Goal: Task Accomplishment & Management: Use online tool/utility

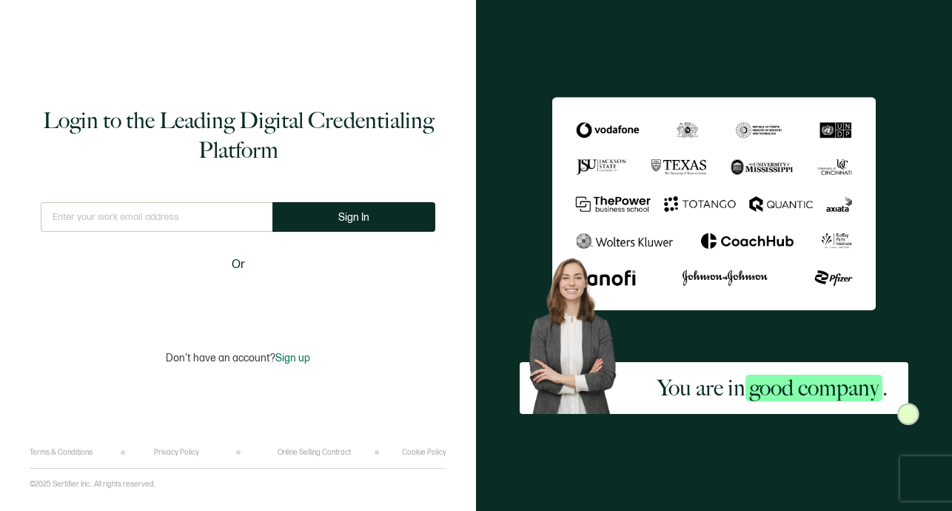
click at [170, 220] on input "text" at bounding box center [157, 217] width 232 height 30
type input "[EMAIL_ADDRESS][DOMAIN_NAME]"
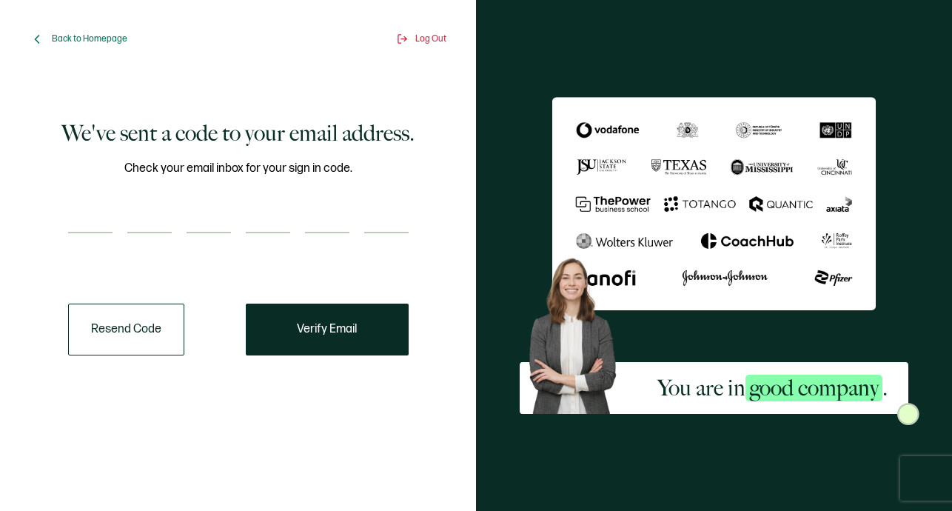
click at [95, 214] on input "number" at bounding box center [90, 219] width 44 height 30
paste input "7"
type input "7"
type input "6"
type input "0"
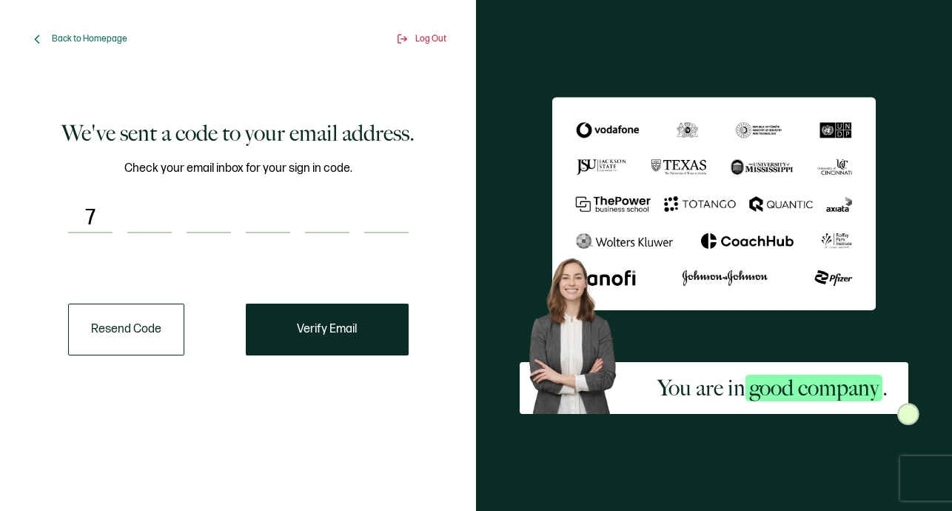
type input "5"
type input "6"
type input "7"
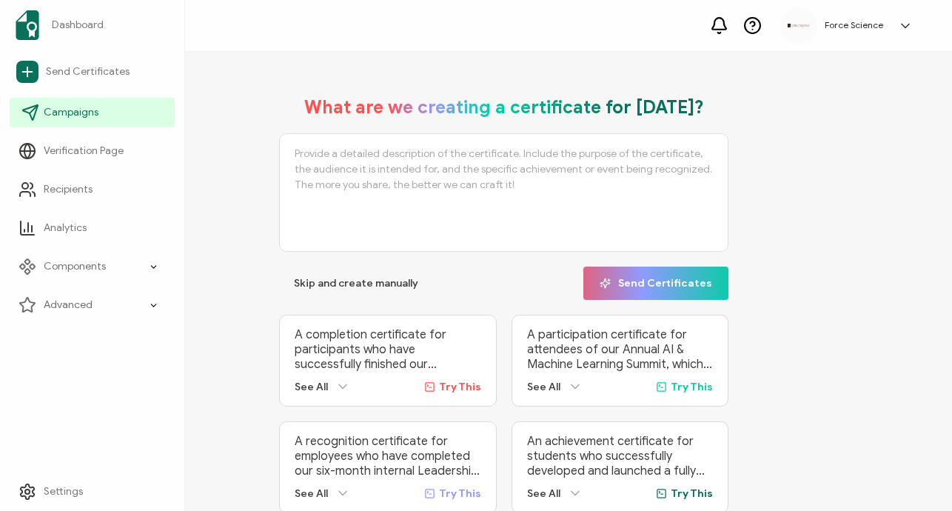
click at [92, 118] on span "Campaigns" at bounding box center [71, 112] width 55 height 15
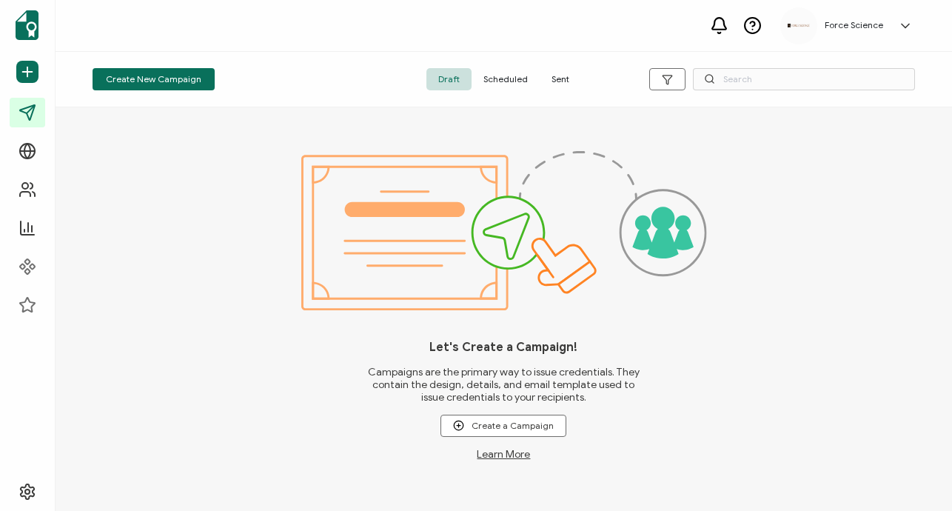
drag, startPoint x: 552, startPoint y: 82, endPoint x: 688, endPoint y: 77, distance: 135.6
click at [556, 81] on span "Sent" at bounding box center [560, 79] width 41 height 22
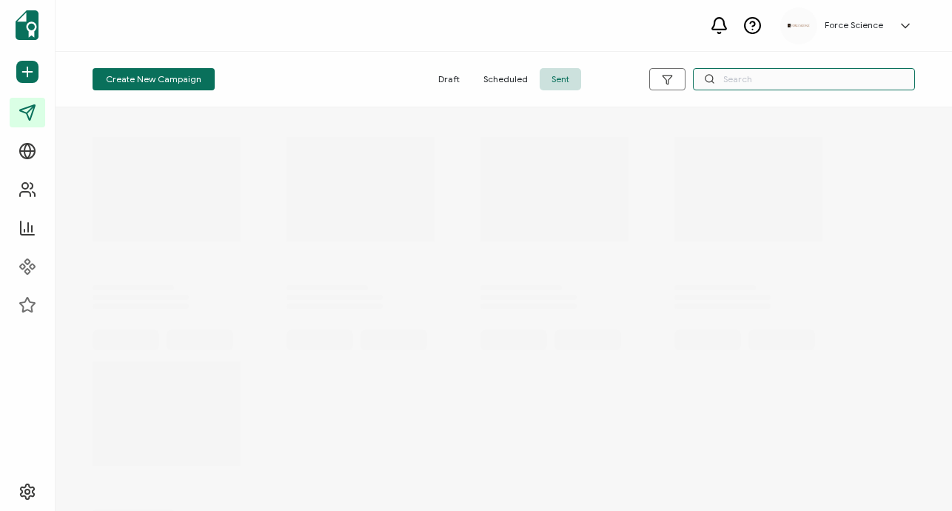
click at [762, 76] on input "text" at bounding box center [804, 79] width 222 height 22
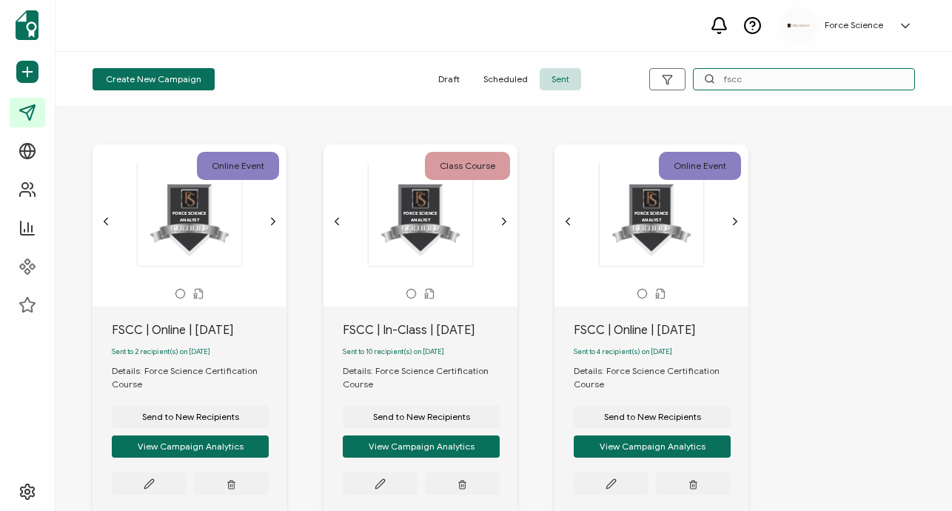
type input "fscc"
click at [361, 333] on div "FSCC | In-Class | [DATE]" at bounding box center [430, 330] width 175 height 18
copy div "FSCC | In-Class | [DATE]"
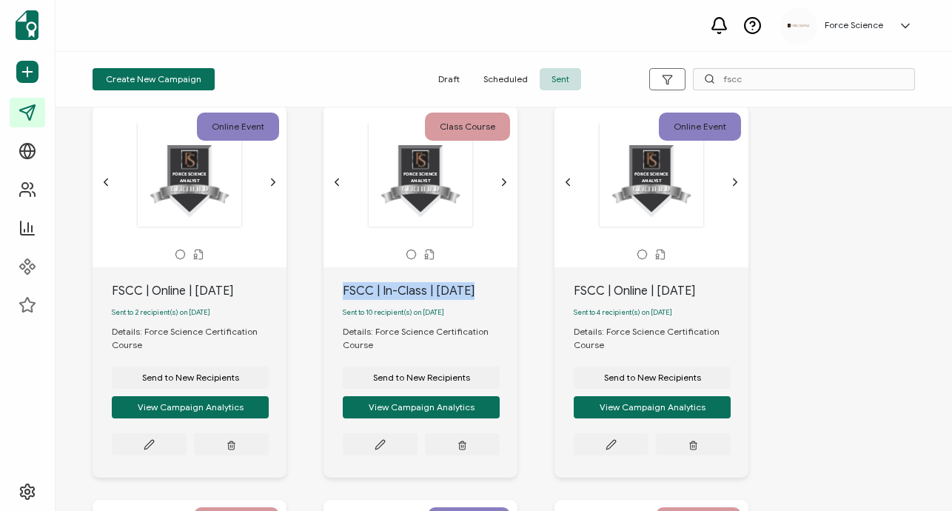
scroll to position [52, 0]
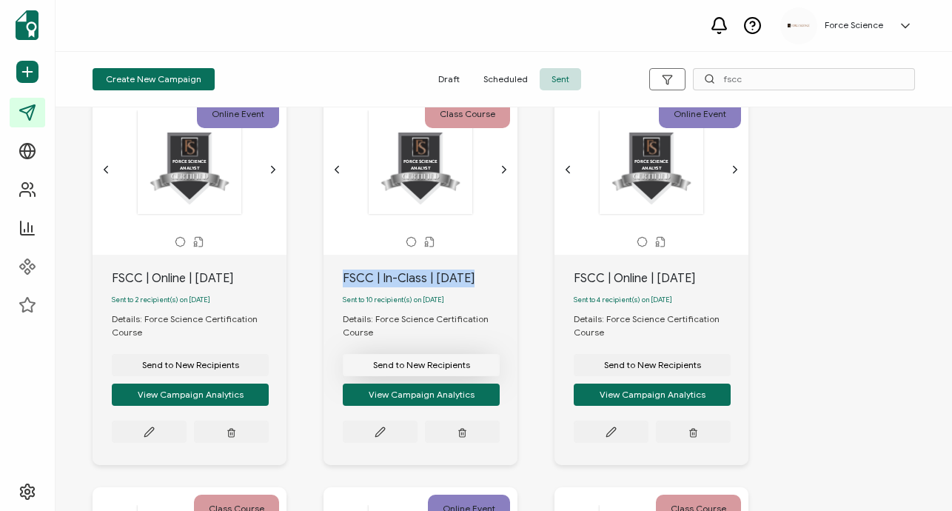
click at [239, 369] on span "Send to New Recipients" at bounding box center [190, 365] width 97 height 9
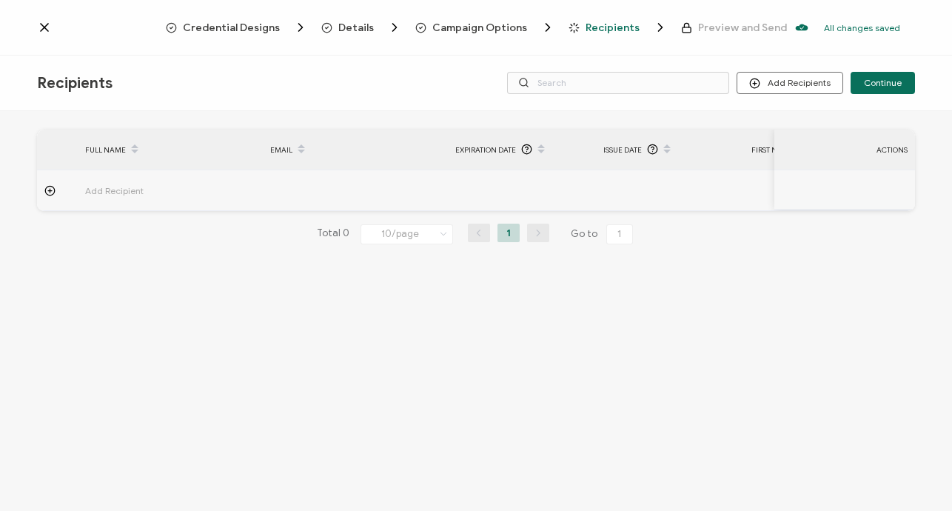
click at [477, 23] on span "Campaign Options" at bounding box center [479, 27] width 95 height 11
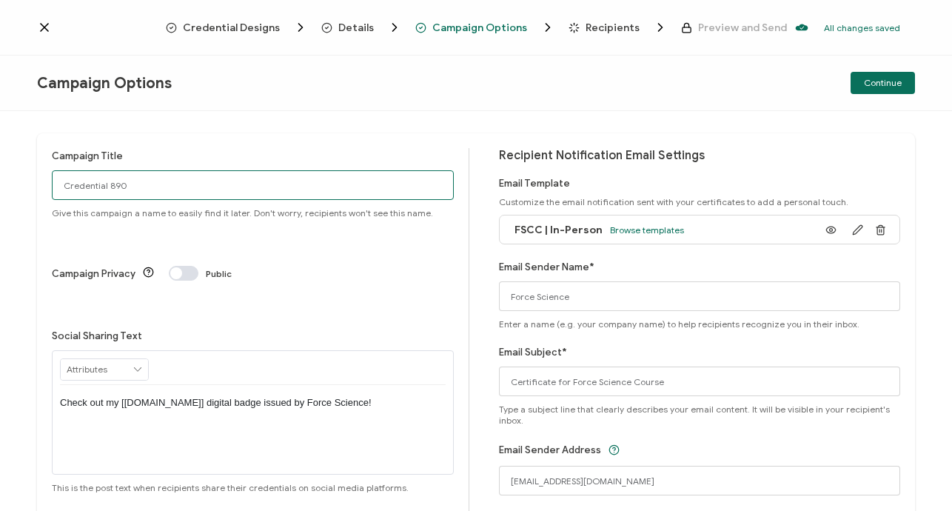
click at [137, 182] on input "Credential 890" at bounding box center [253, 185] width 402 height 30
click at [136, 182] on input "Credential 890" at bounding box center [253, 185] width 402 height 30
paste input "FSCC | In-Class | [DATE]"
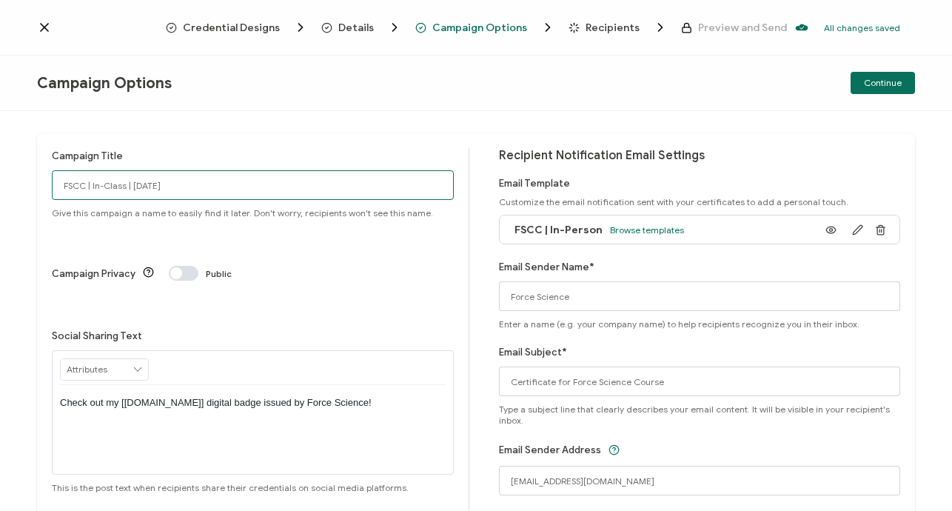
scroll to position [81, 0]
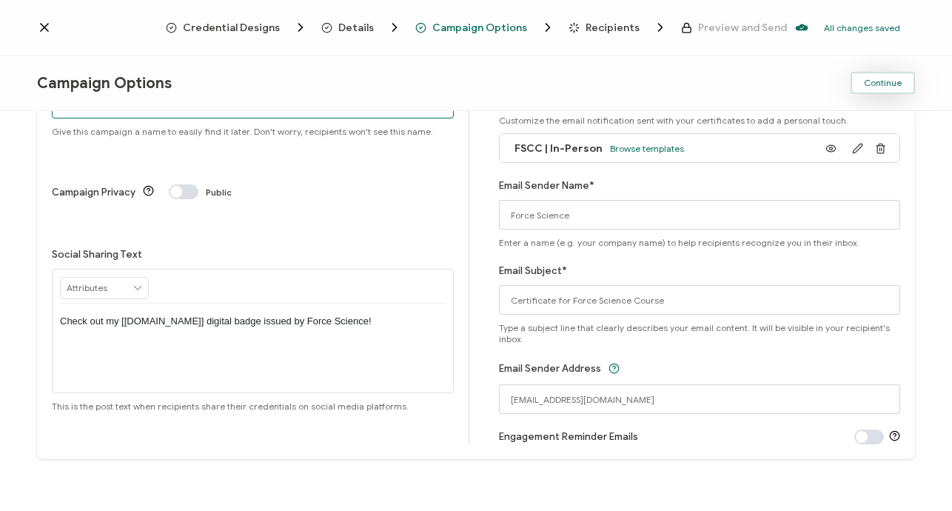
type input "FSCC | In-Class | [DATE]"
click at [888, 83] on span "Continue" at bounding box center [883, 82] width 38 height 9
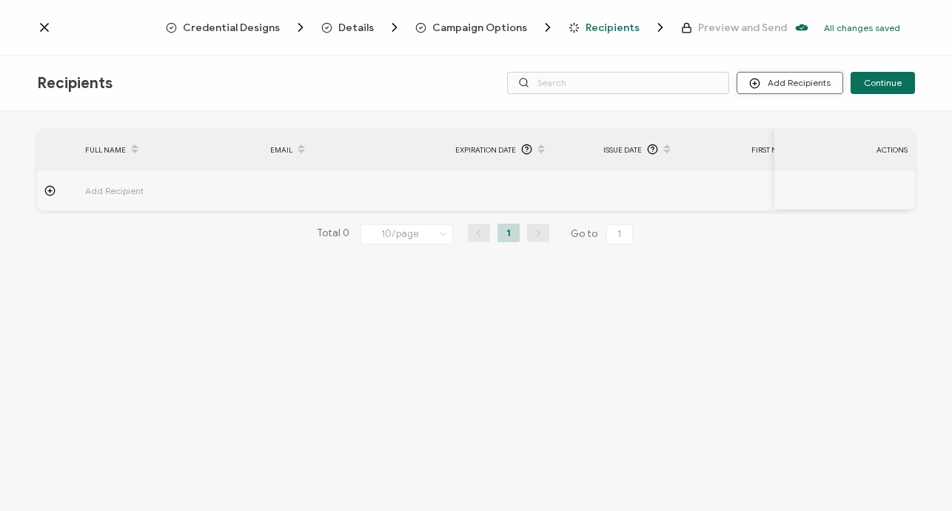
click at [774, 84] on button "Add Recipients" at bounding box center [790, 83] width 107 height 22
click at [764, 125] on span at bounding box center [762, 123] width 19 height 12
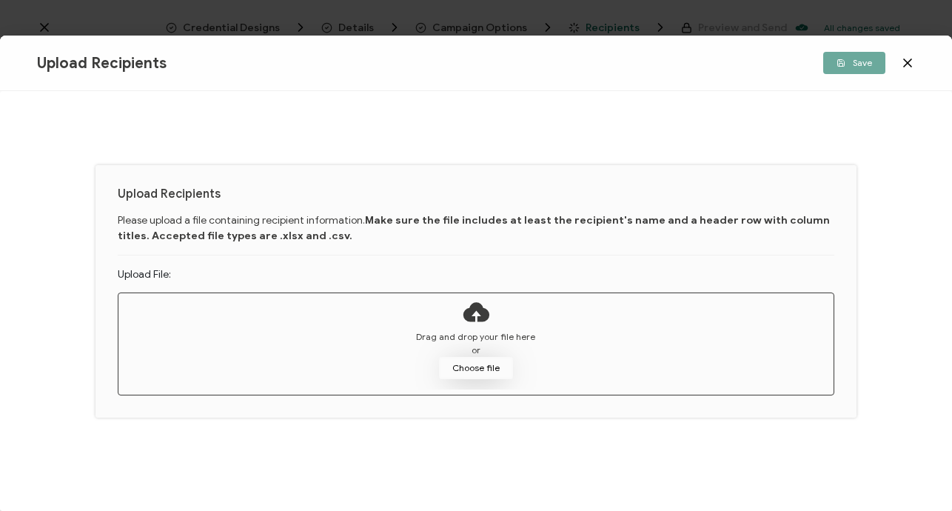
click at [489, 375] on button "Choose file" at bounding box center [476, 368] width 74 height 22
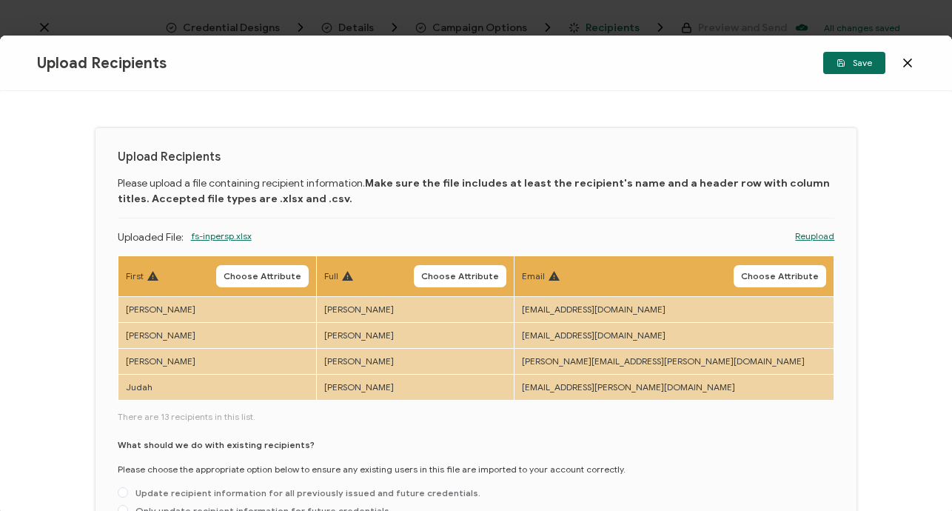
click at [304, 269] on button "Choose Attribute" at bounding box center [262, 276] width 93 height 22
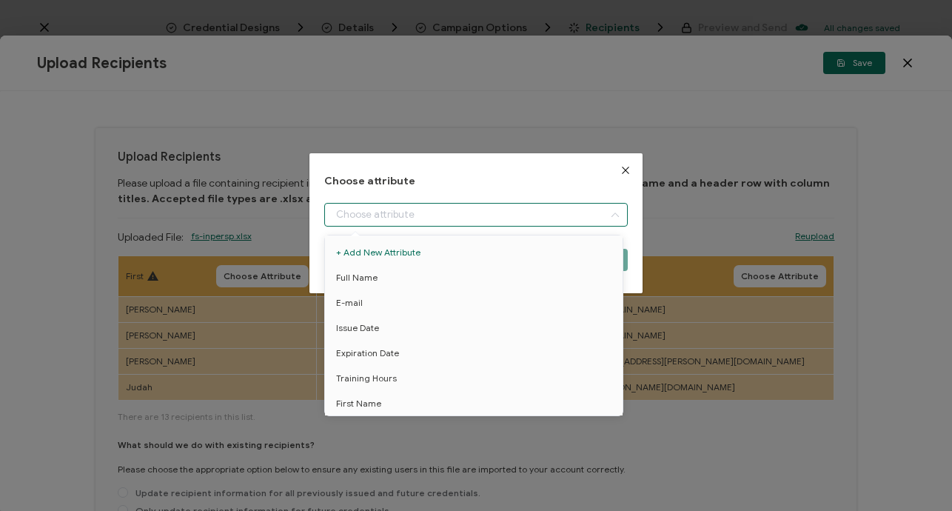
click at [395, 222] on input "dialog" at bounding box center [476, 215] width 304 height 24
drag, startPoint x: 376, startPoint y: 403, endPoint x: 520, endPoint y: 307, distance: 173.5
click at [376, 403] on span "First Name" at bounding box center [358, 403] width 45 height 25
type input "First Name"
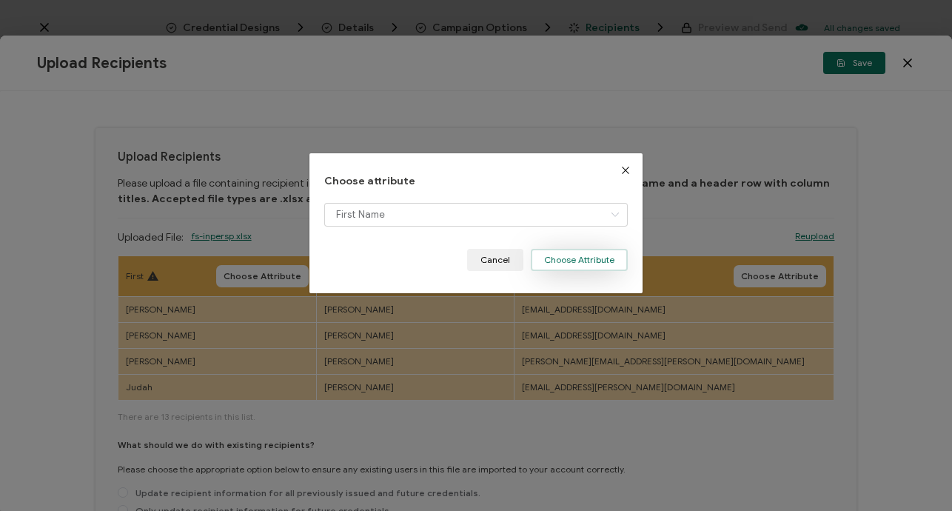
click at [585, 254] on button "Choose Attribute" at bounding box center [579, 260] width 97 height 22
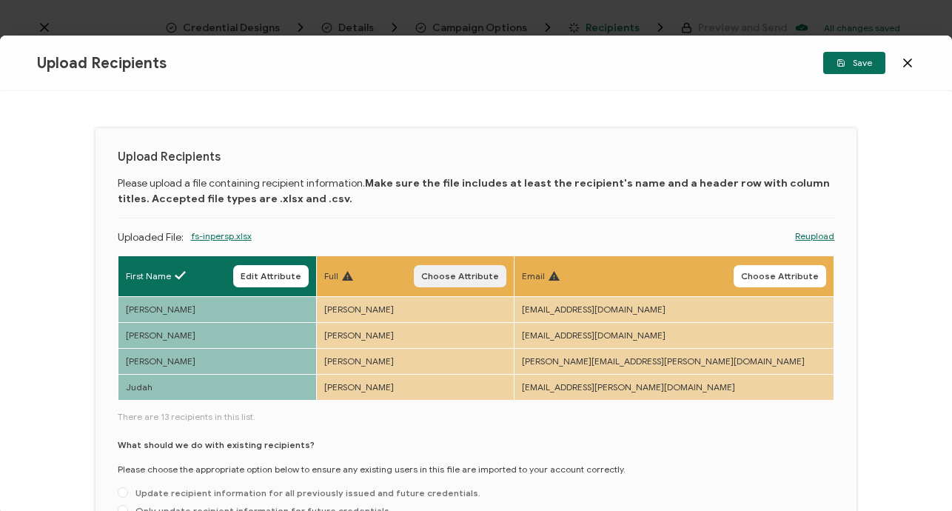
drag, startPoint x: 558, startPoint y: 273, endPoint x: 497, endPoint y: 267, distance: 61.8
click at [499, 273] on span "Choose Attribute" at bounding box center [460, 276] width 78 height 9
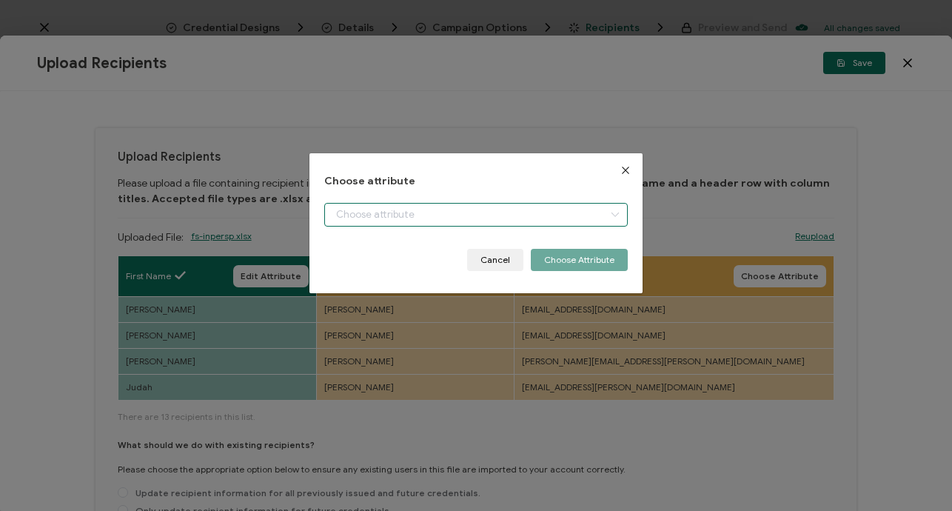
click at [373, 207] on input "dialog" at bounding box center [476, 215] width 304 height 24
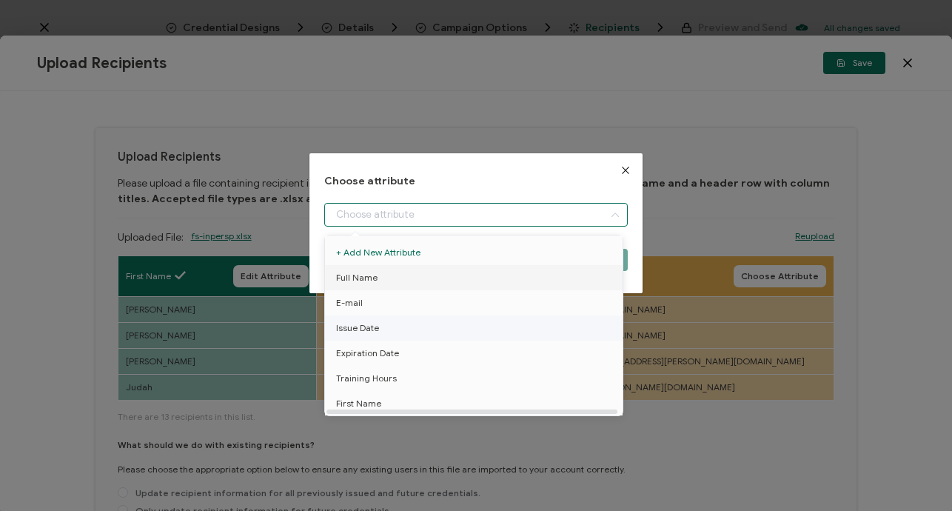
drag, startPoint x: 379, startPoint y: 281, endPoint x: 412, endPoint y: 272, distance: 33.8
click at [383, 280] on li "Full Name" at bounding box center [476, 277] width 310 height 25
type input "Full Name"
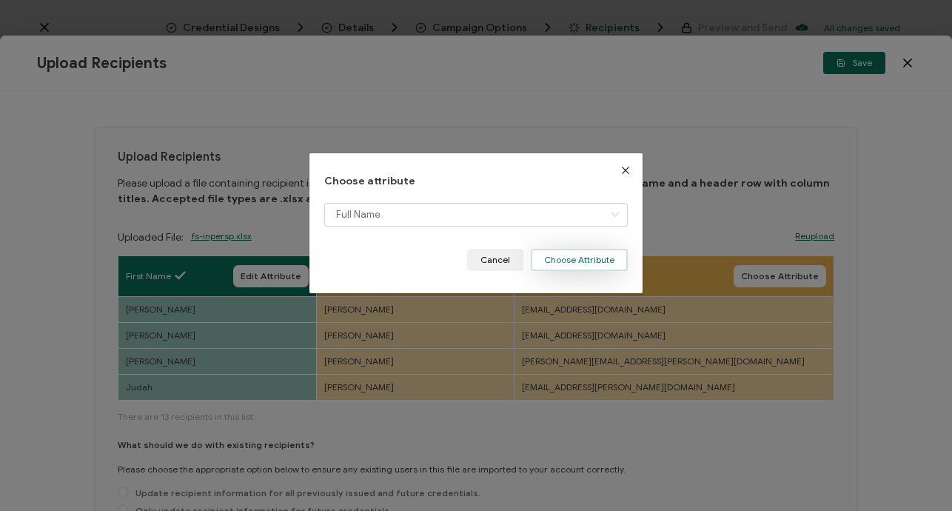
drag, startPoint x: 576, startPoint y: 257, endPoint x: 606, endPoint y: 256, distance: 30.4
click at [577, 258] on button "Choose Attribute" at bounding box center [579, 260] width 97 height 22
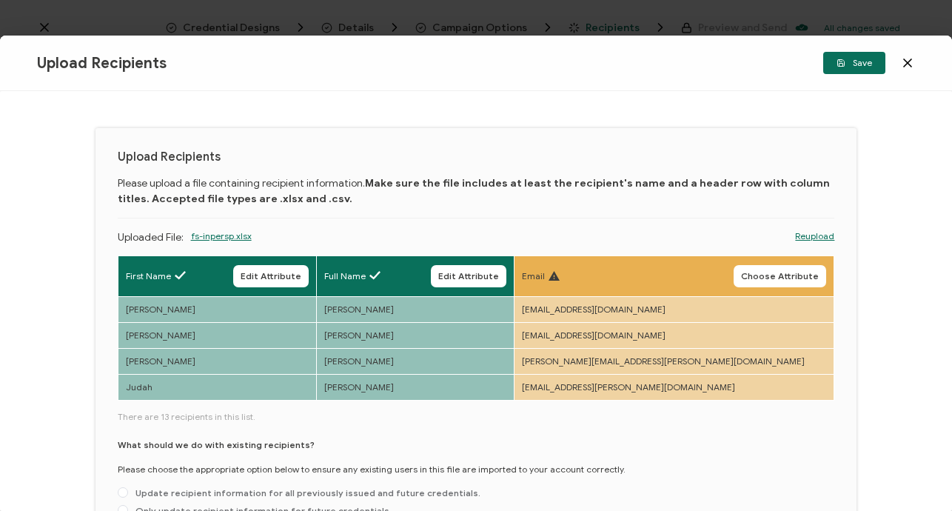
drag, startPoint x: 780, startPoint y: 275, endPoint x: 751, endPoint y: 274, distance: 28.2
click at [780, 275] on span "Choose Attribute" at bounding box center [780, 276] width 78 height 9
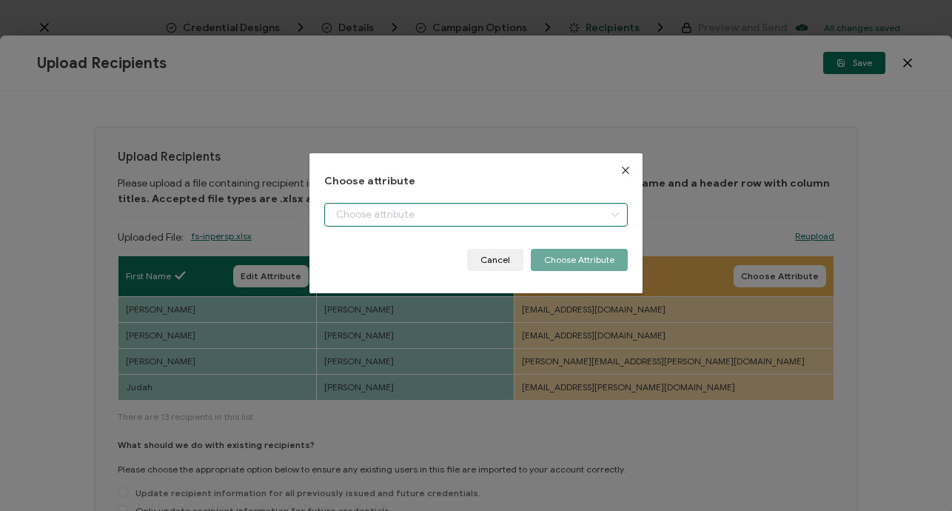
click at [409, 220] on input "dialog" at bounding box center [476, 215] width 304 height 24
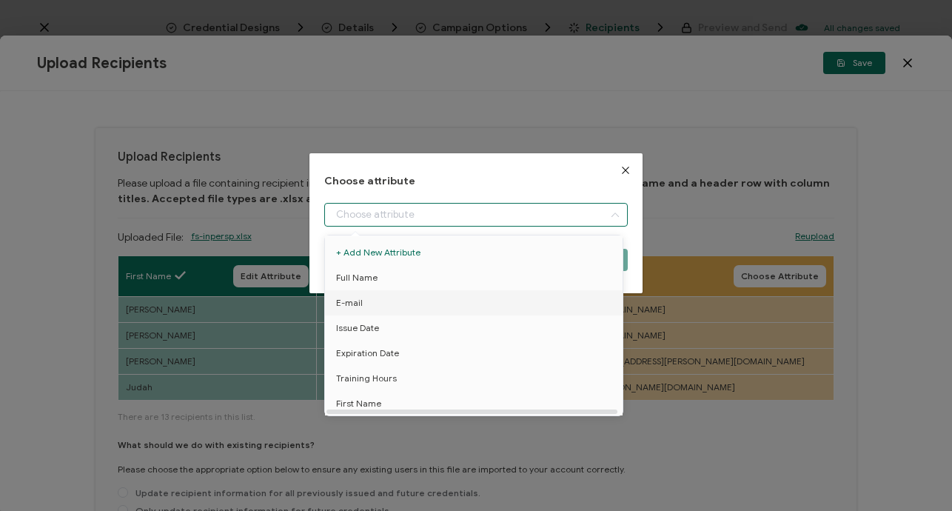
click at [384, 301] on li "E-mail" at bounding box center [476, 302] width 310 height 25
type input "E-mail"
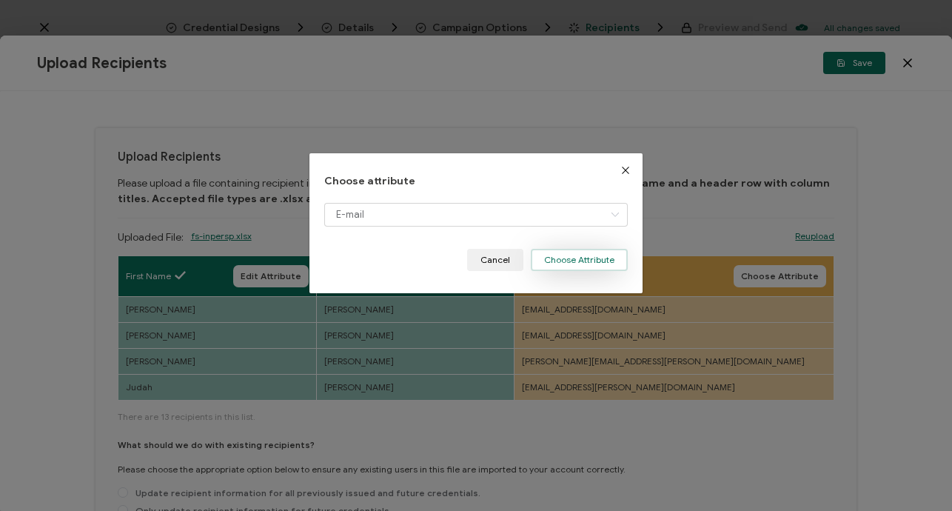
click at [576, 266] on button "Choose Attribute" at bounding box center [579, 260] width 97 height 22
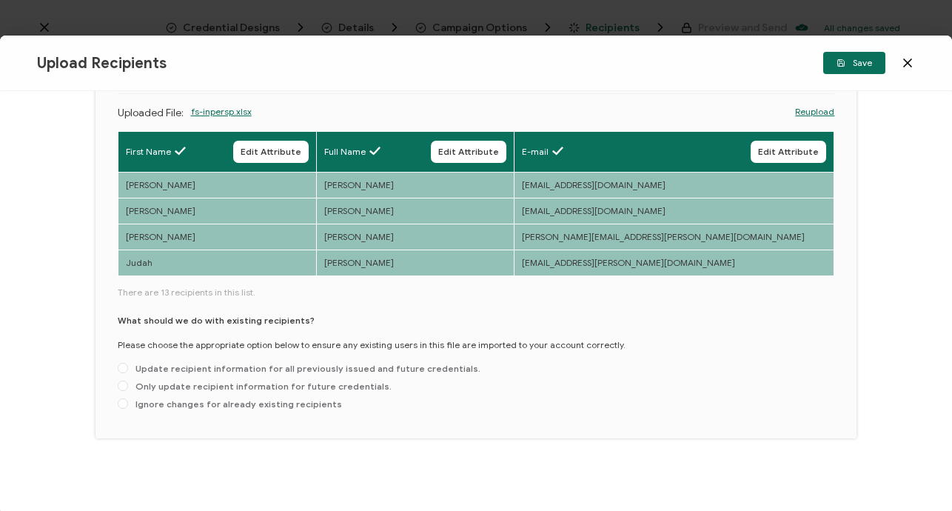
scroll to position [126, 0]
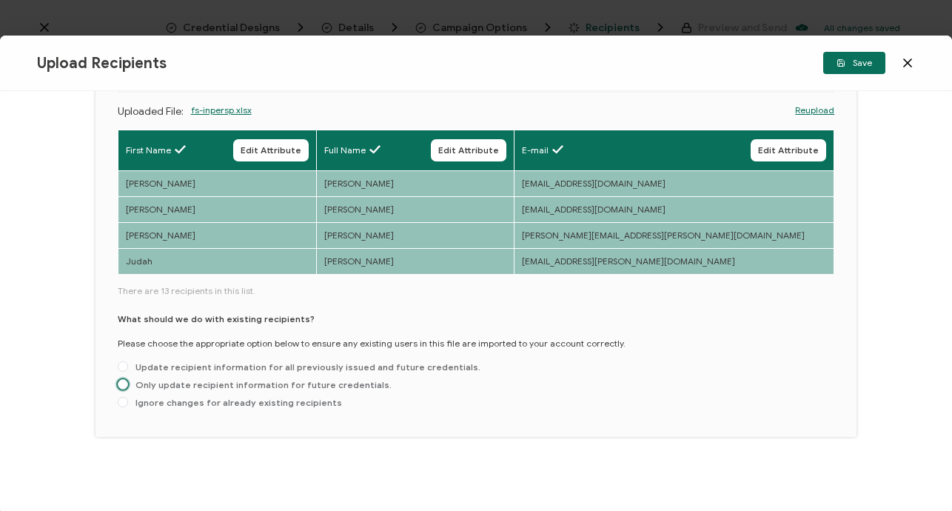
click at [153, 384] on span "Only update recipient information for future credentials." at bounding box center [260, 384] width 264 height 11
click at [128, 384] on input "Only update recipient information for future credentials." at bounding box center [123, 385] width 10 height 12
radio input "true"
click at [865, 70] on button "Save" at bounding box center [854, 63] width 62 height 22
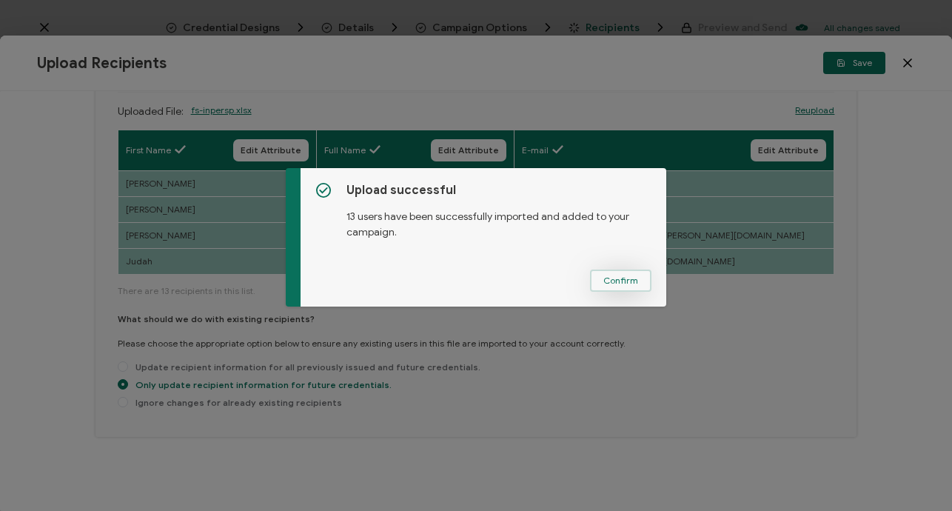
click at [626, 283] on span "Confirm" at bounding box center [620, 280] width 35 height 9
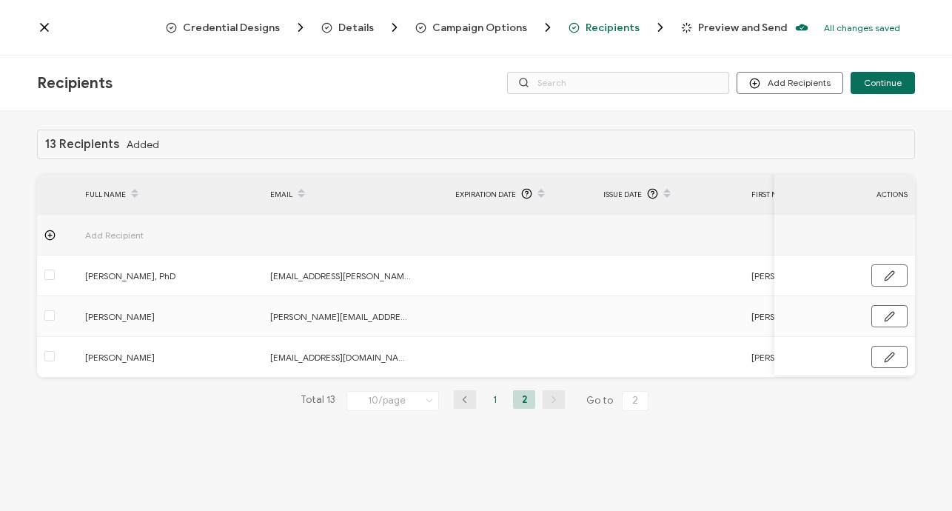
click at [492, 403] on li "1" at bounding box center [494, 399] width 22 height 19
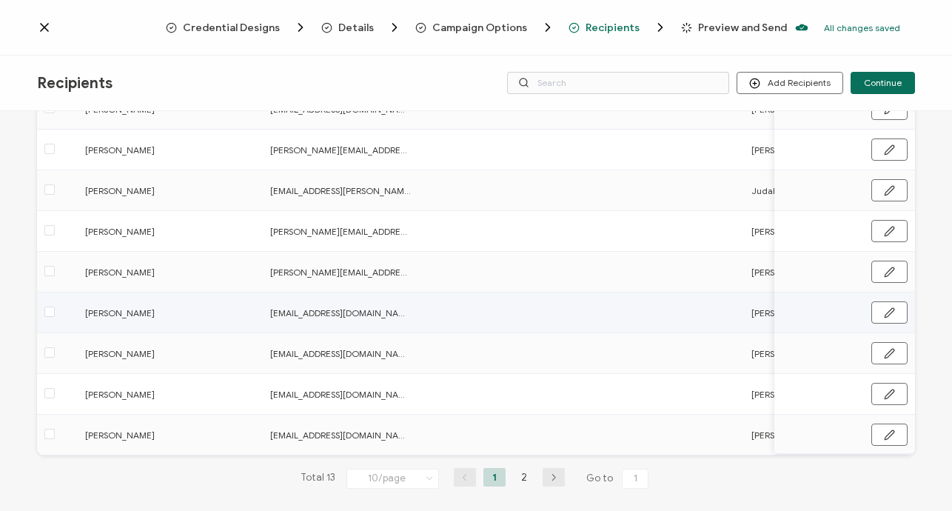
scroll to position [224, 0]
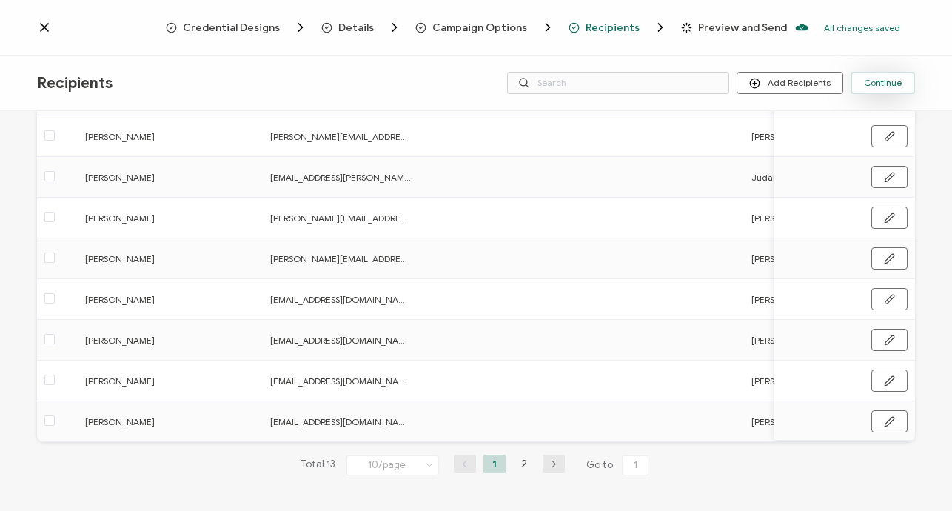
click at [882, 87] on span "Continue" at bounding box center [883, 82] width 38 height 9
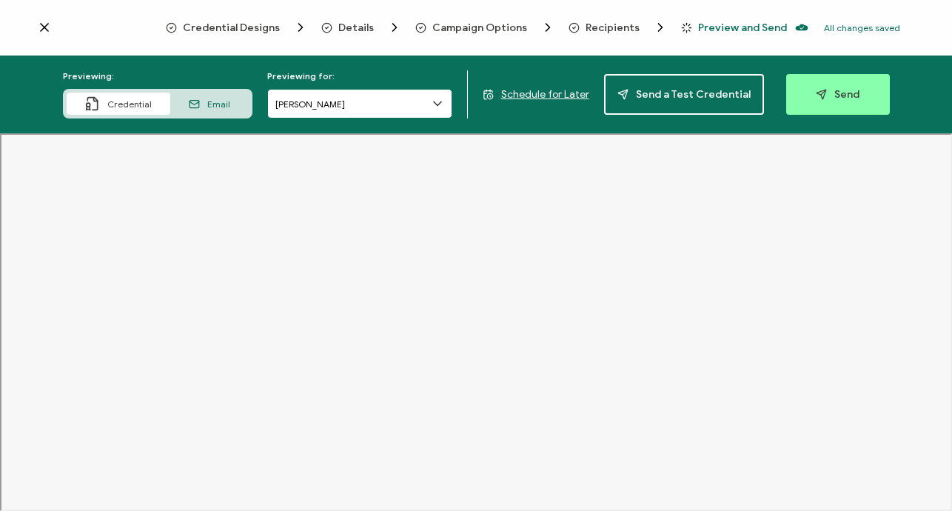
click at [332, 106] on input "[PERSON_NAME]" at bounding box center [359, 104] width 185 height 30
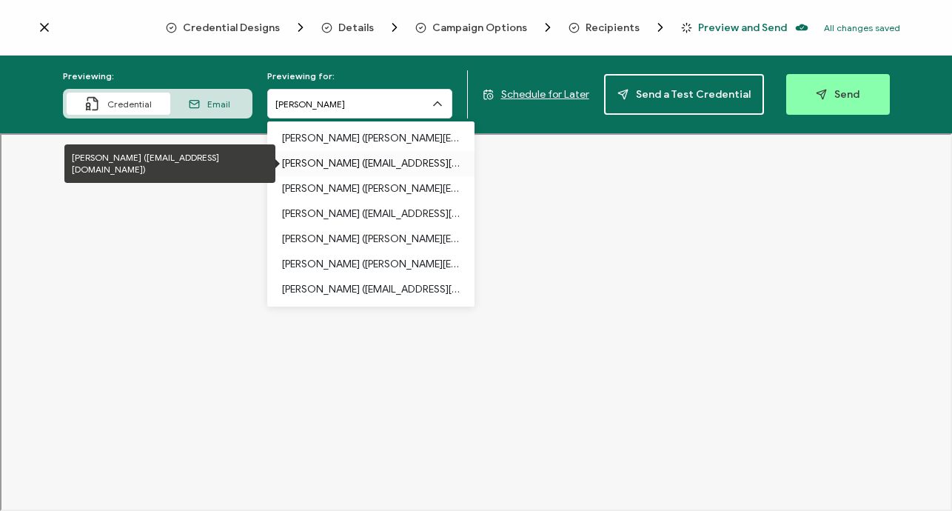
click at [350, 168] on p "[PERSON_NAME] ([EMAIL_ADDRESS][DOMAIN_NAME])" at bounding box center [371, 163] width 178 height 25
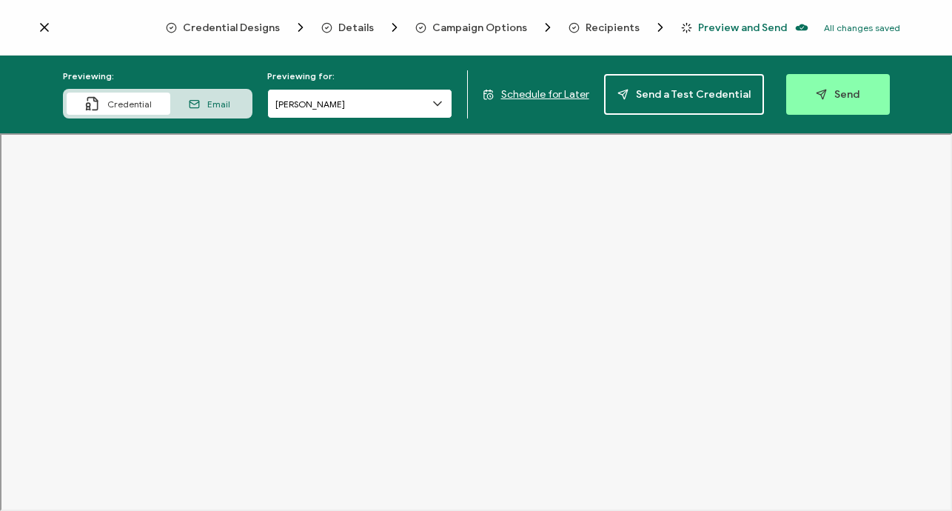
click at [391, 105] on input "[PERSON_NAME]" at bounding box center [359, 104] width 185 height 30
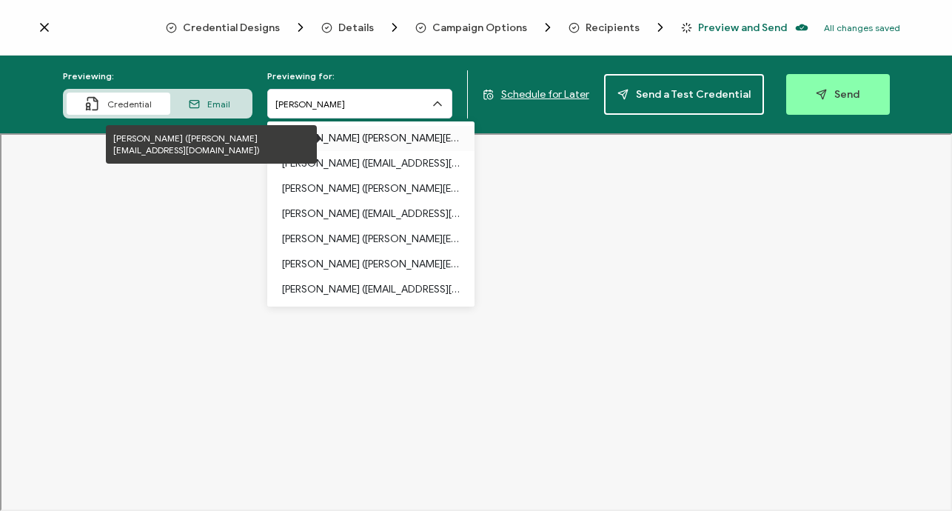
click at [370, 135] on p "[PERSON_NAME] ([PERSON_NAME][EMAIL_ADDRESS][DOMAIN_NAME])" at bounding box center [371, 138] width 178 height 25
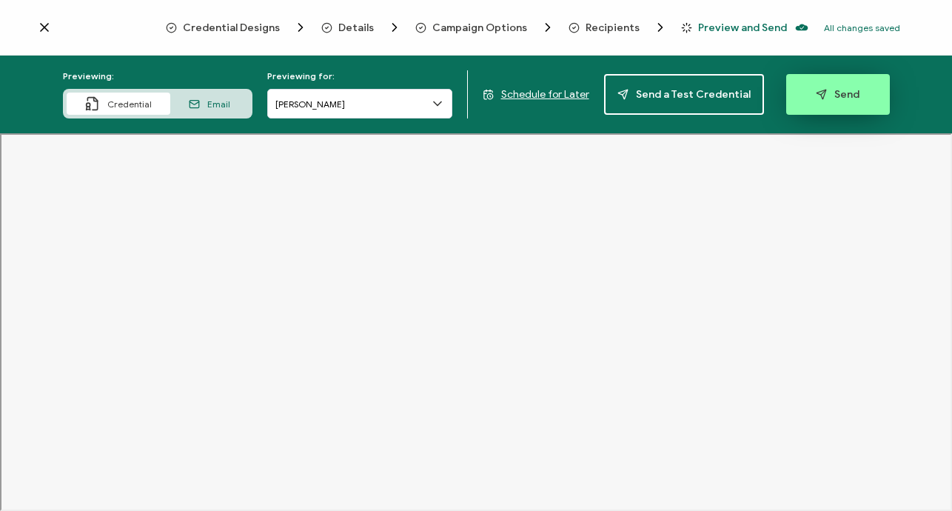
click at [816, 90] on icon "button" at bounding box center [821, 94] width 11 height 11
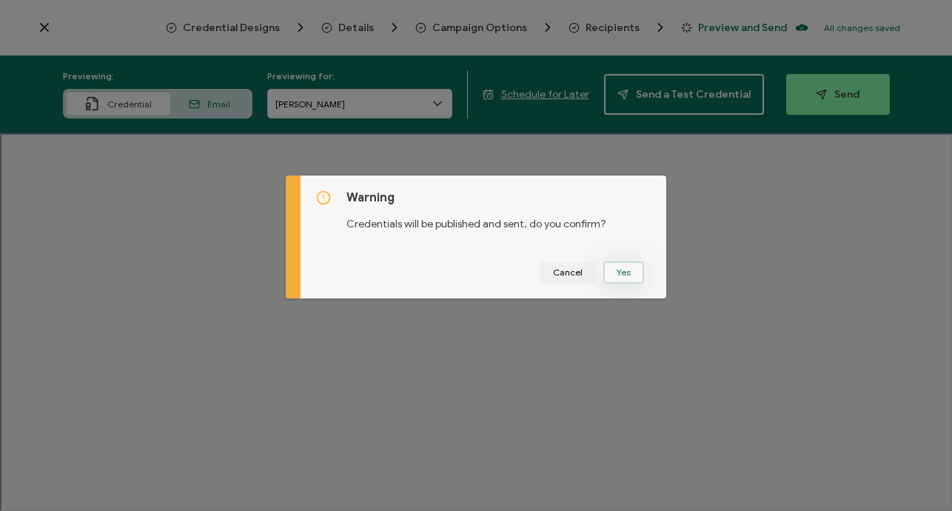
click at [623, 277] on button "Yes" at bounding box center [623, 272] width 41 height 22
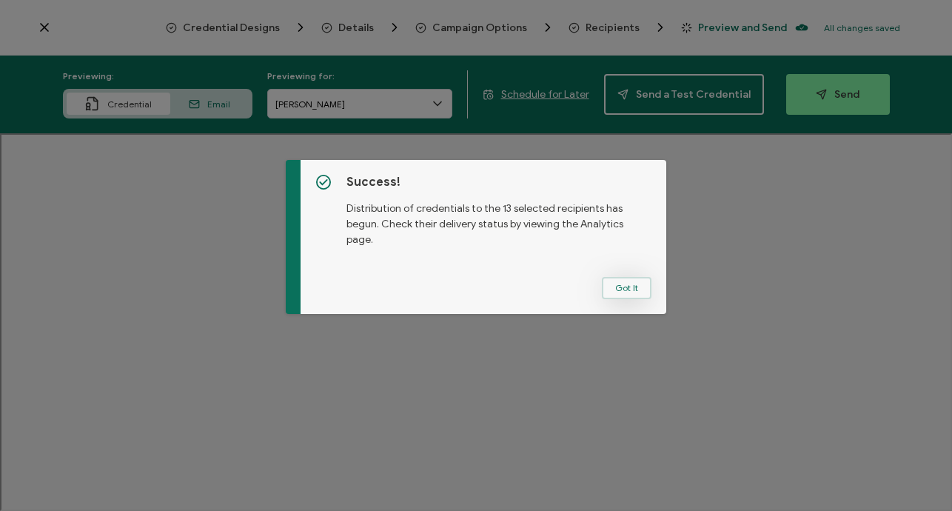
click at [616, 286] on button "Got It" at bounding box center [627, 288] width 50 height 22
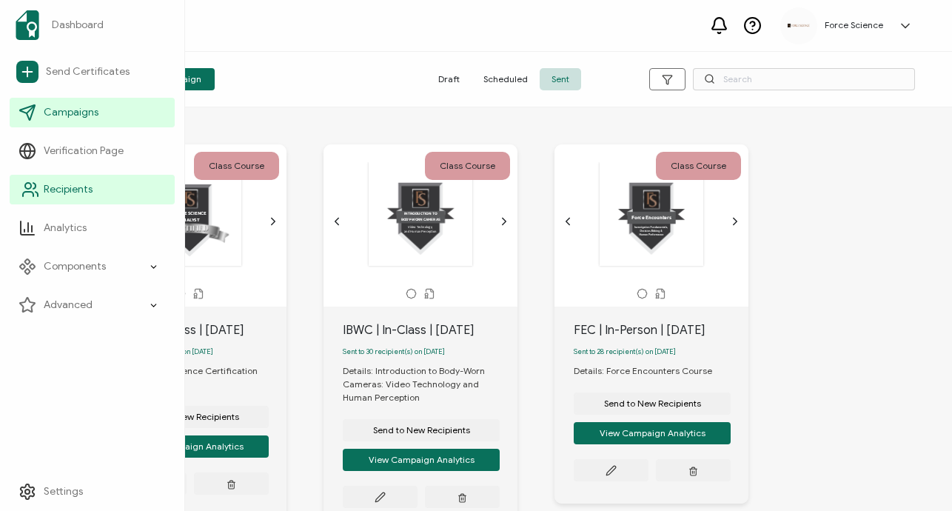
click at [75, 186] on span "Recipients" at bounding box center [68, 189] width 49 height 15
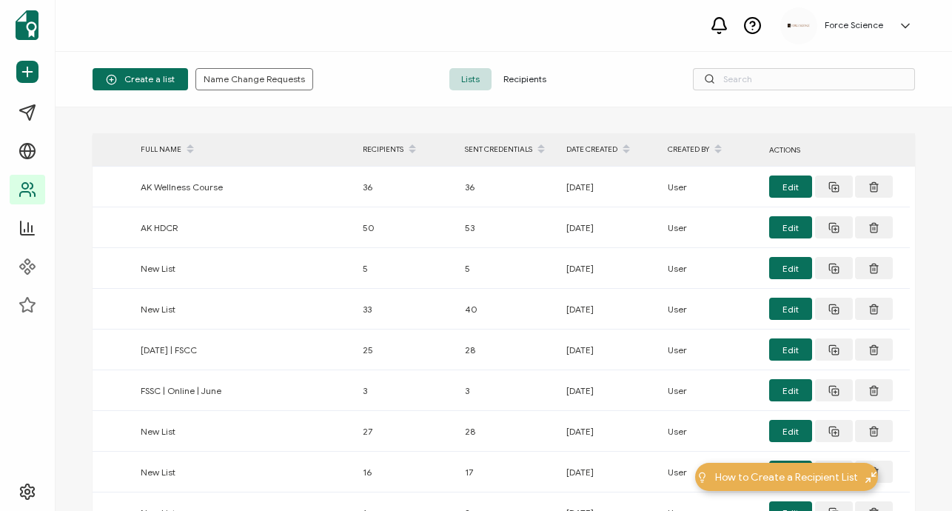
drag, startPoint x: 520, startPoint y: 76, endPoint x: 589, endPoint y: 79, distance: 68.9
click at [525, 76] on span "Recipients" at bounding box center [525, 79] width 67 height 22
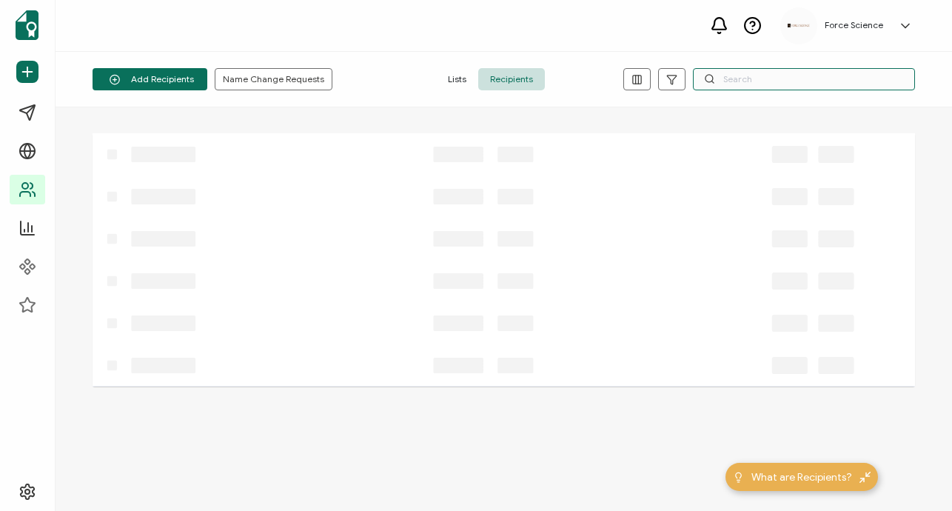
click at [825, 83] on input "text" at bounding box center [804, 79] width 222 height 22
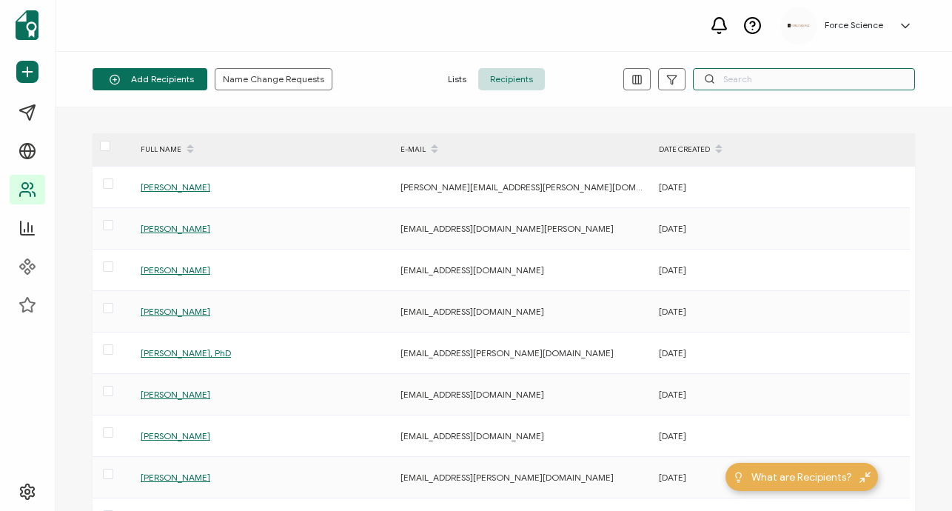
paste input "[EMAIL_ADDRESS][DOMAIN_NAME]"
type input "[EMAIL_ADDRESS][DOMAIN_NAME]"
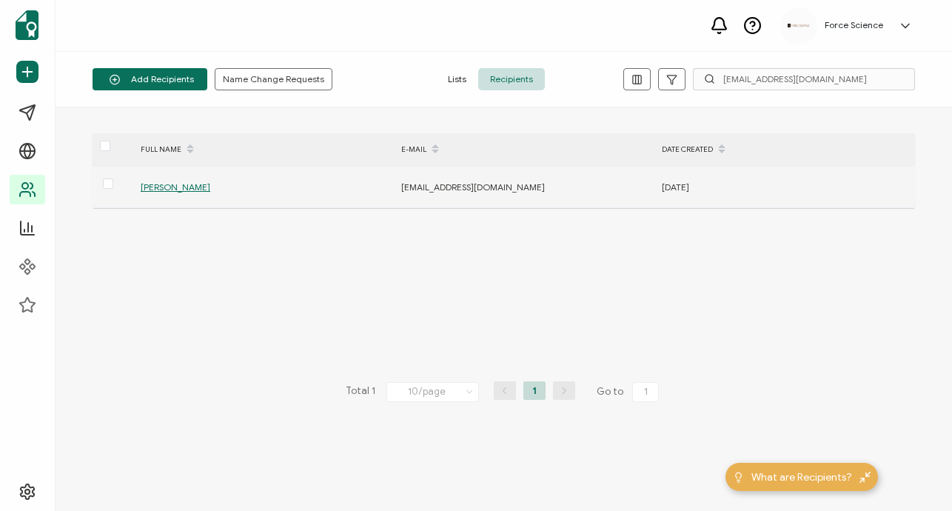
click at [169, 185] on span "[PERSON_NAME]" at bounding box center [176, 186] width 70 height 11
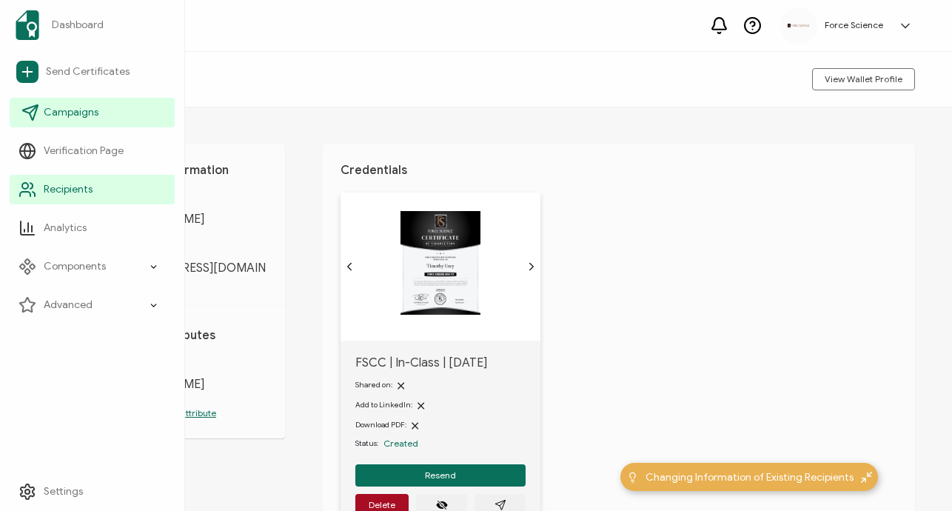
click at [66, 115] on span "Campaigns" at bounding box center [71, 112] width 55 height 15
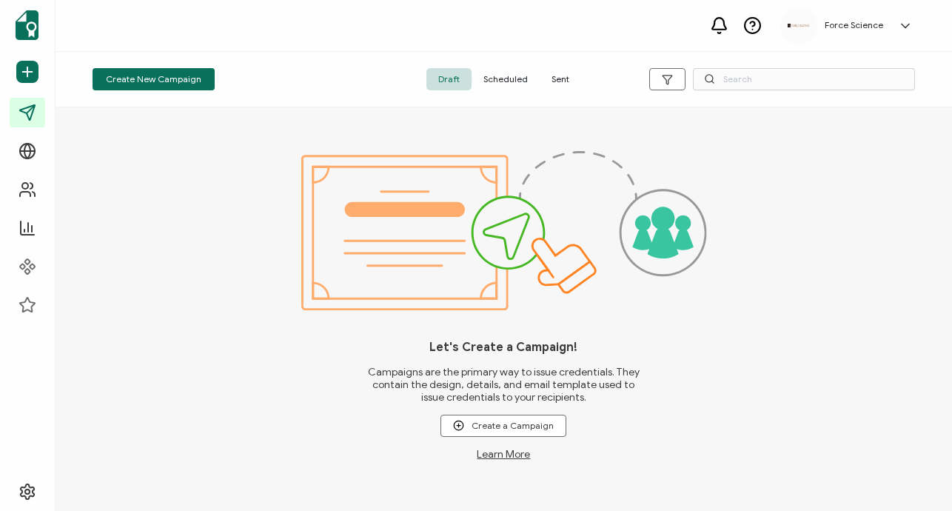
click at [563, 79] on span "Sent" at bounding box center [560, 79] width 41 height 22
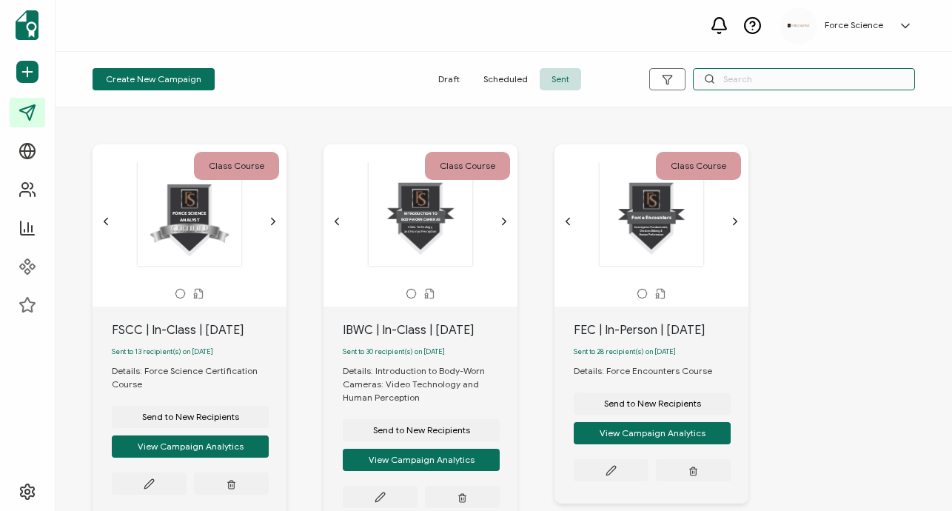
click at [764, 79] on input "text" at bounding box center [804, 79] width 222 height 22
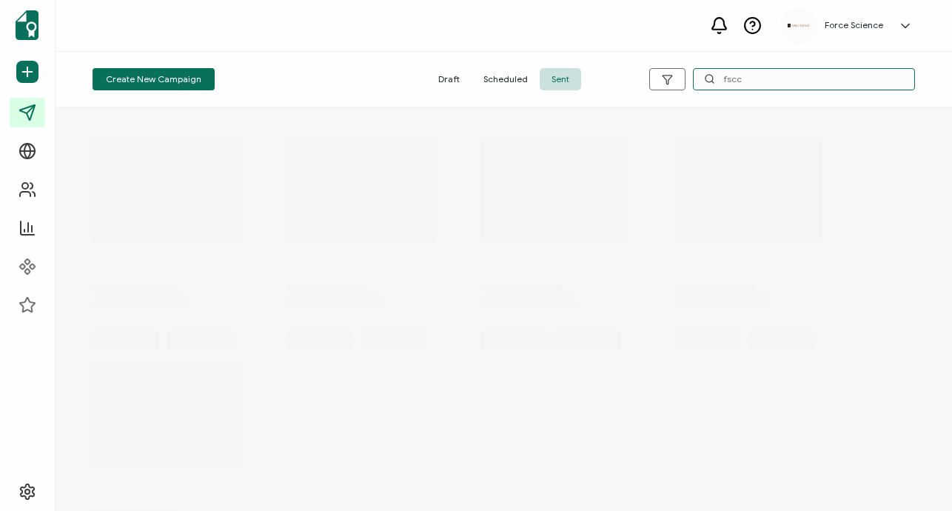
type input "fscc"
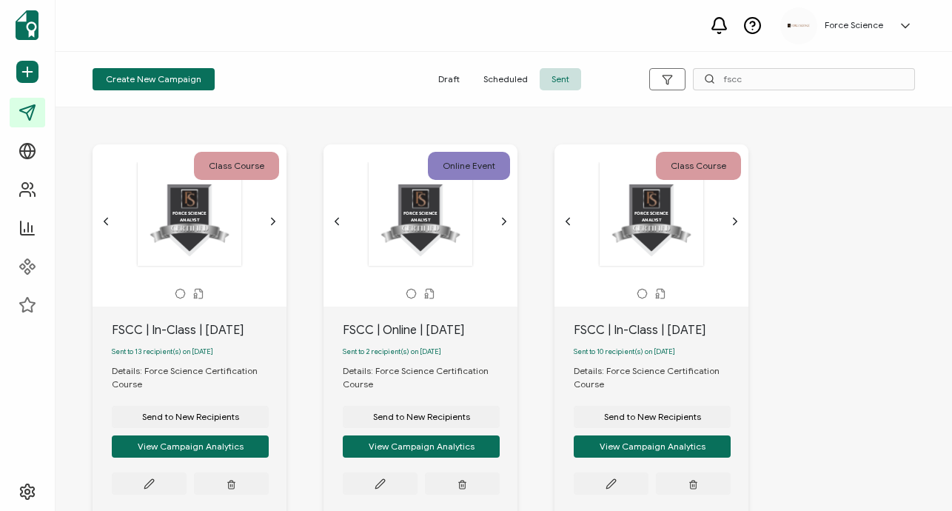
click at [402, 332] on div "FSCC | Online | [DATE]" at bounding box center [430, 330] width 175 height 18
copy div "FSCC | Online | [DATE]"
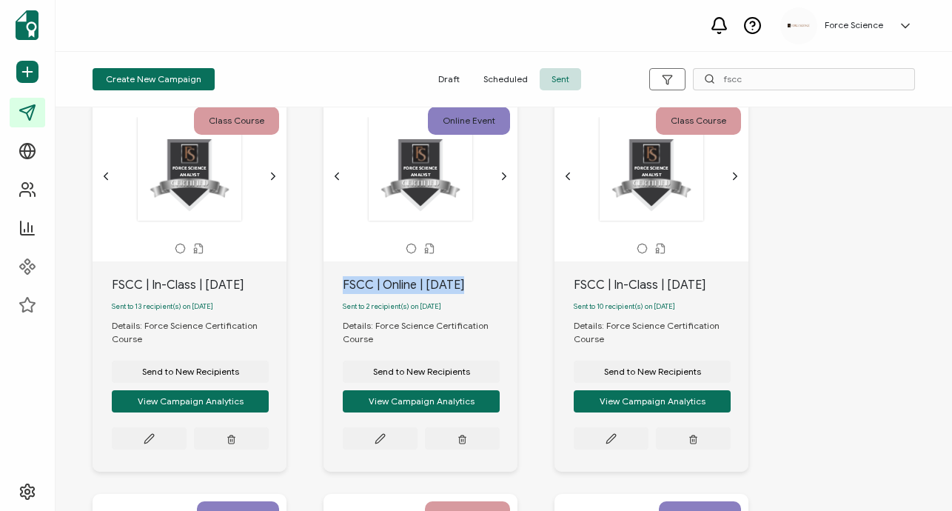
scroll to position [55, 0]
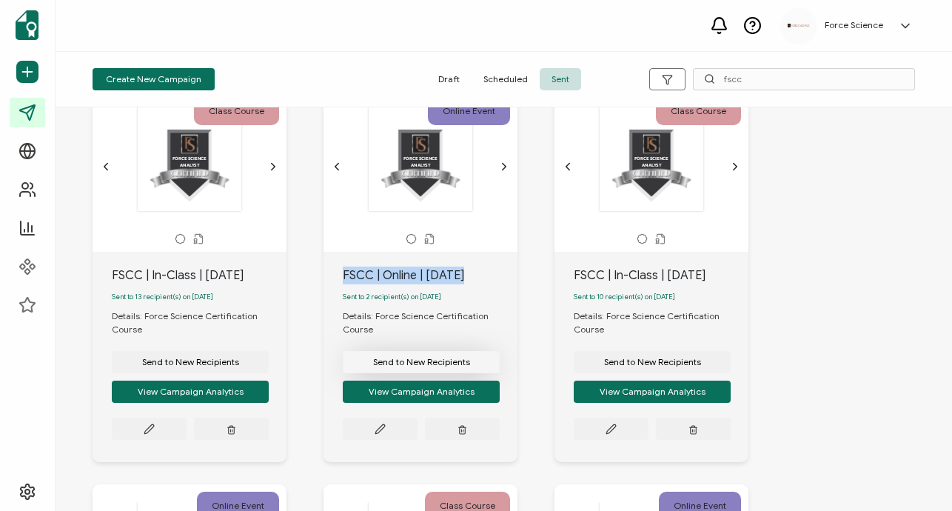
click at [239, 366] on span "Send to New Recipients" at bounding box center [190, 362] width 97 height 9
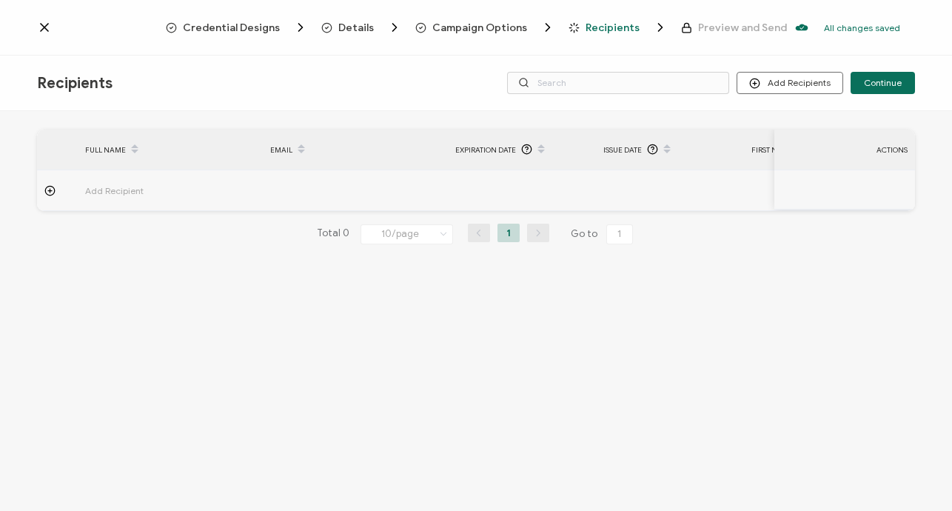
click at [477, 25] on span "Campaign Options" at bounding box center [479, 27] width 95 height 11
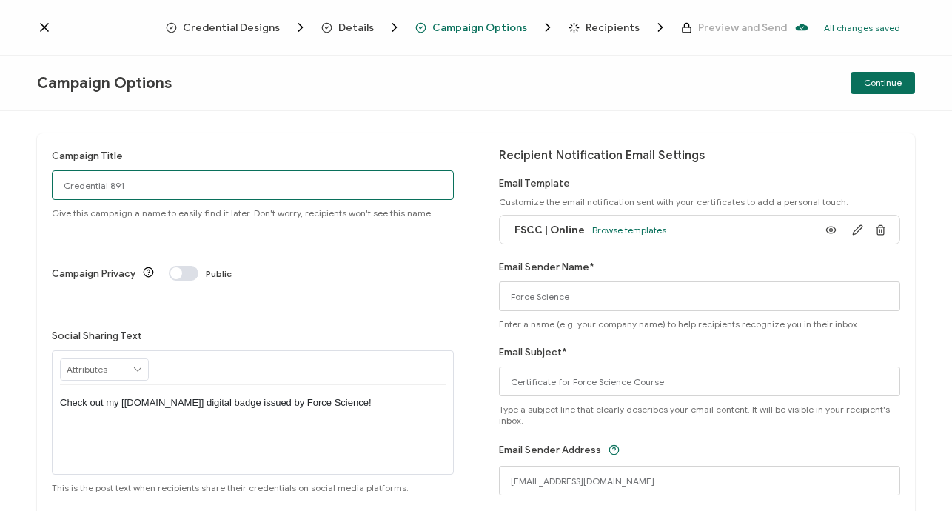
click at [81, 180] on input "Credential 891" at bounding box center [253, 185] width 402 height 30
click at [80, 180] on input "Credential 891" at bounding box center [253, 185] width 402 height 30
paste input "FSCC | Online | [DATE]"
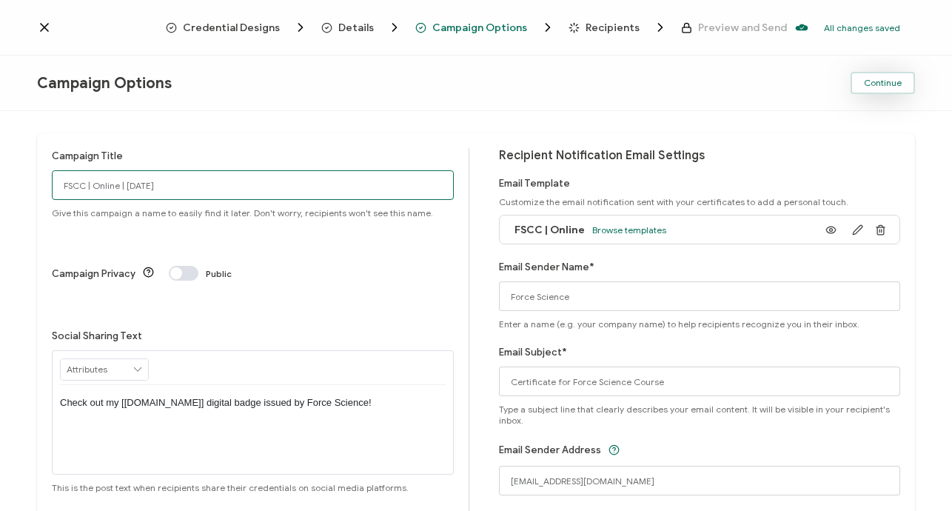
type input "FSCC | Online | [DATE]"
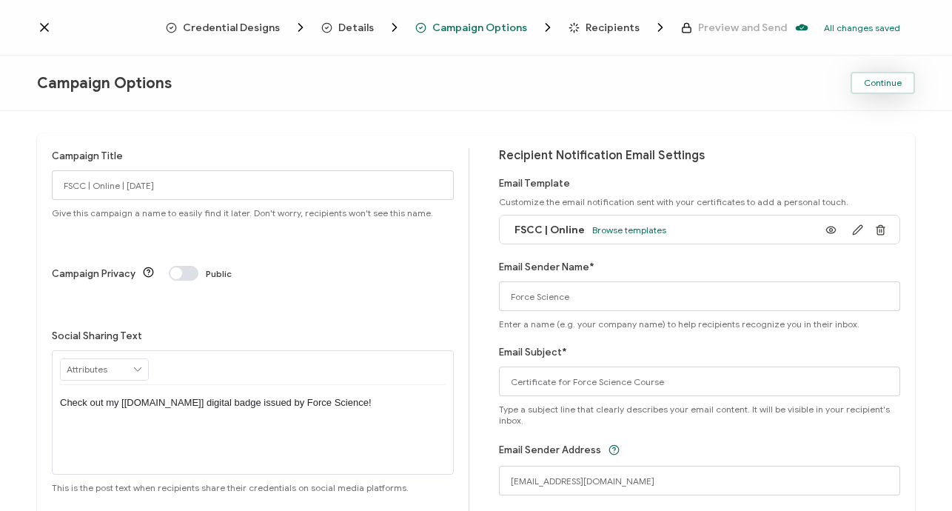
click at [888, 87] on span "Continue" at bounding box center [883, 82] width 38 height 9
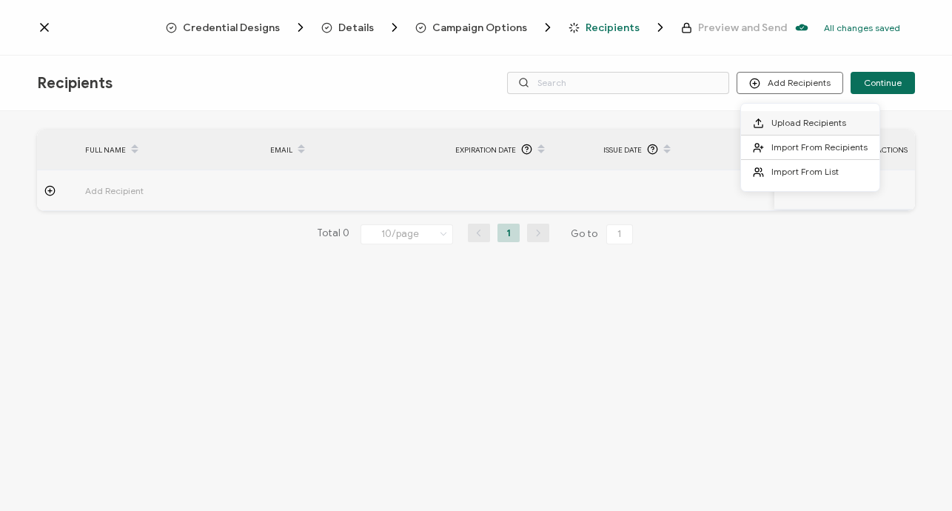
click at [808, 123] on span "Upload Recipients" at bounding box center [808, 122] width 75 height 11
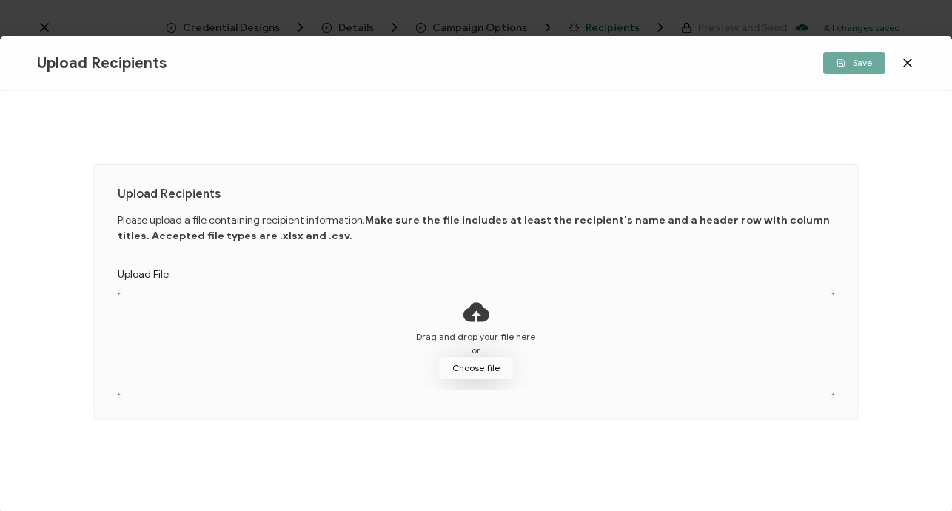
click at [463, 368] on button "Choose file" at bounding box center [476, 368] width 74 height 22
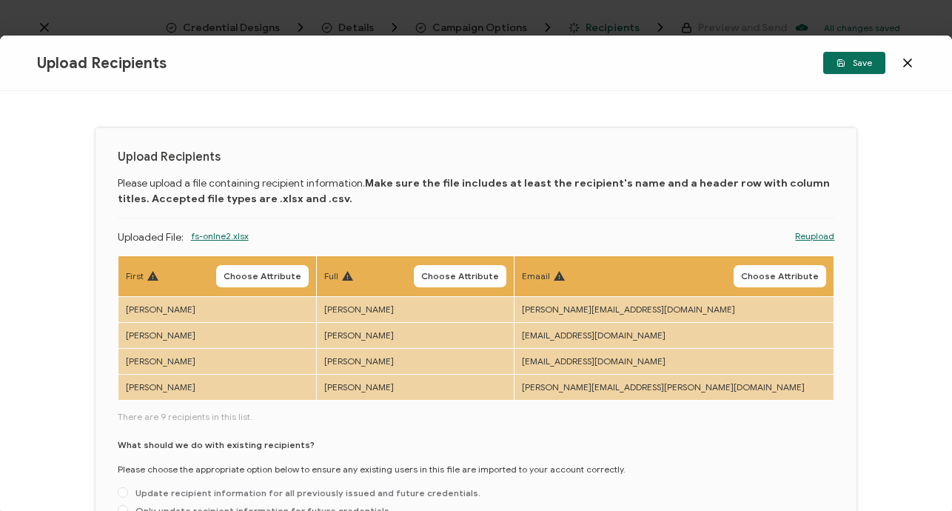
click at [301, 276] on span "Choose Attribute" at bounding box center [263, 276] width 78 height 9
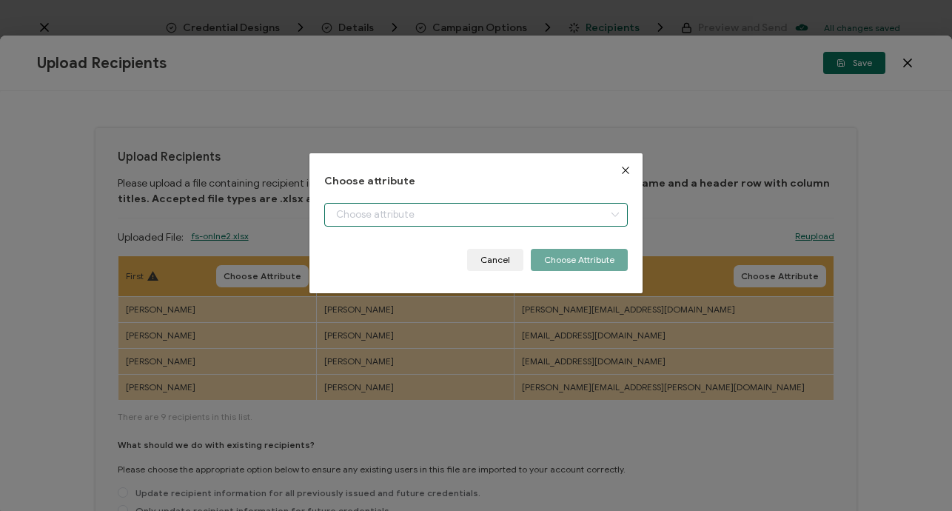
click at [378, 208] on input "dialog" at bounding box center [476, 215] width 304 height 24
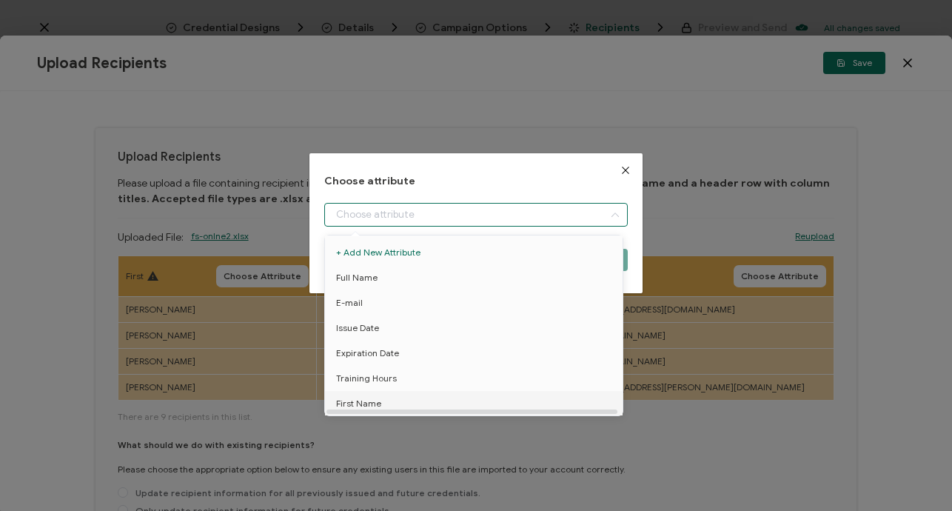
drag, startPoint x: 362, startPoint y: 403, endPoint x: 404, endPoint y: 369, distance: 54.2
click at [362, 402] on span "First Name" at bounding box center [358, 403] width 45 height 25
type input "First Name"
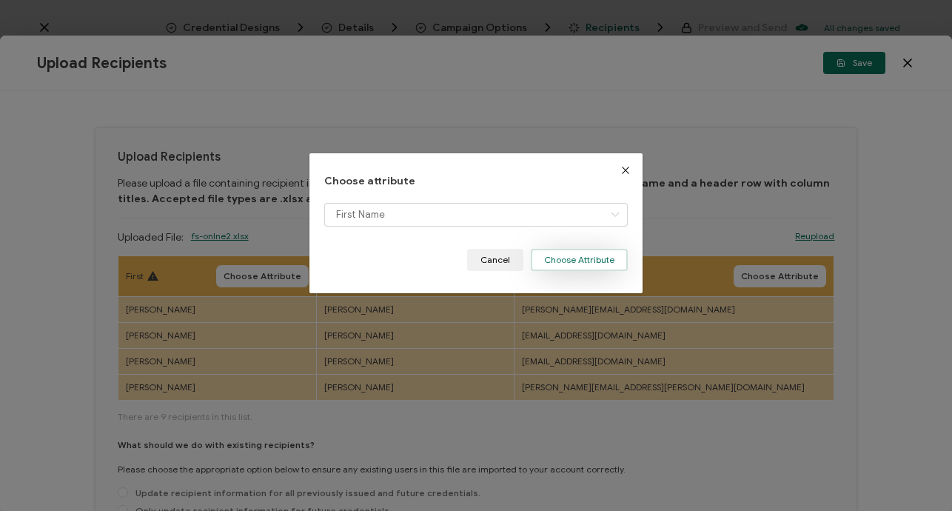
drag, startPoint x: 562, startPoint y: 256, endPoint x: 481, endPoint y: 259, distance: 80.7
click at [561, 256] on button "Choose Attribute" at bounding box center [579, 260] width 97 height 22
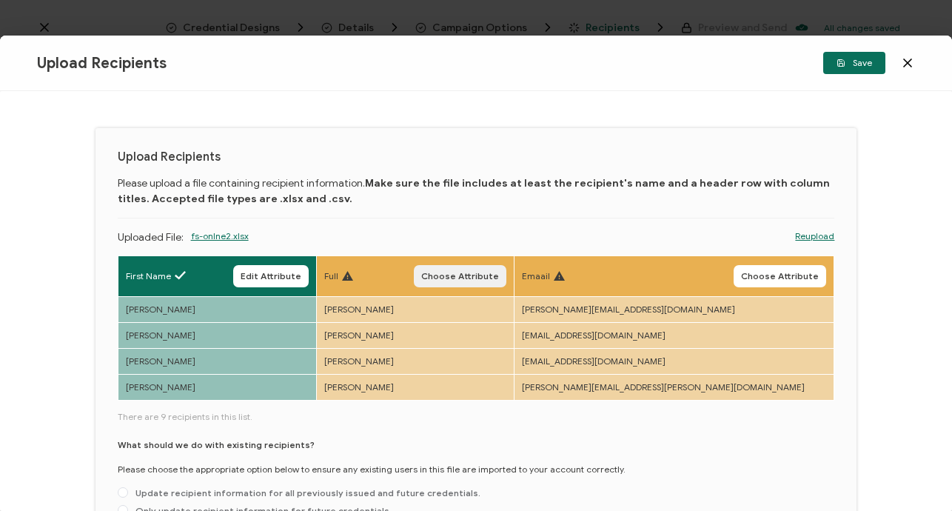
click at [499, 275] on span "Choose Attribute" at bounding box center [460, 276] width 78 height 9
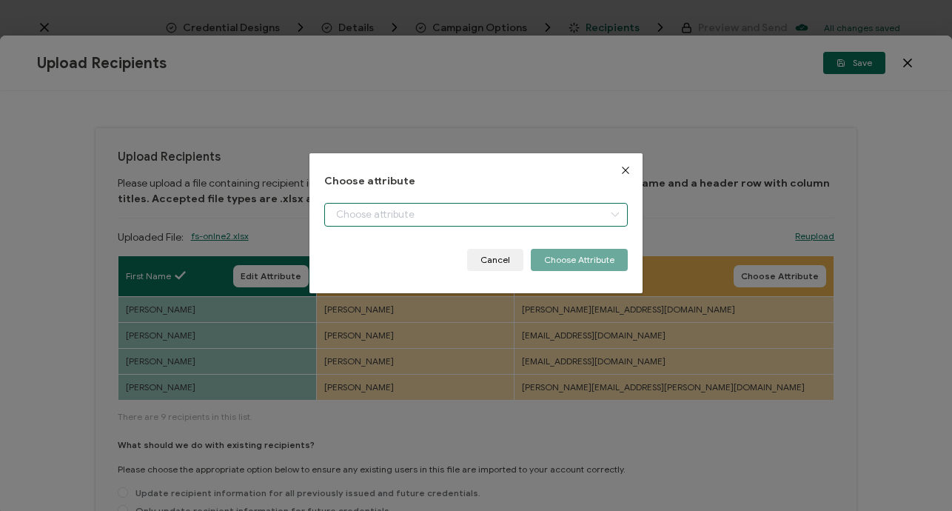
click at [415, 221] on input "dialog" at bounding box center [476, 215] width 304 height 24
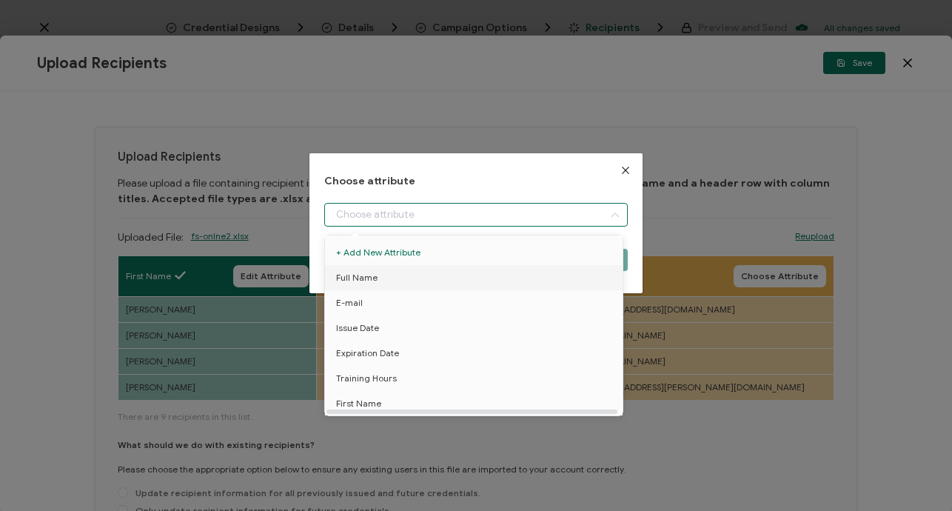
click at [370, 286] on span "Full Name" at bounding box center [356, 277] width 41 height 25
type input "Full Name"
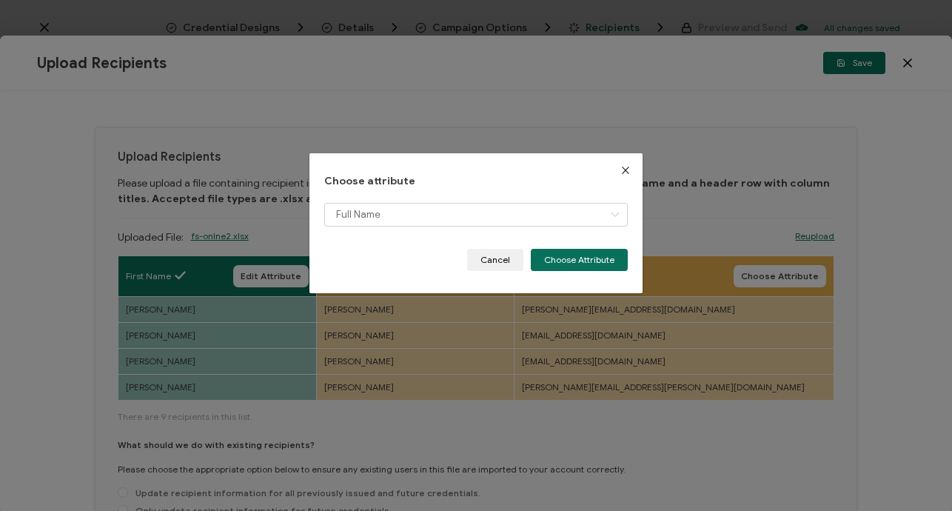
drag, startPoint x: 580, startPoint y: 258, endPoint x: 623, endPoint y: 254, distance: 43.2
click at [580, 258] on button "Choose Attribute" at bounding box center [579, 260] width 97 height 22
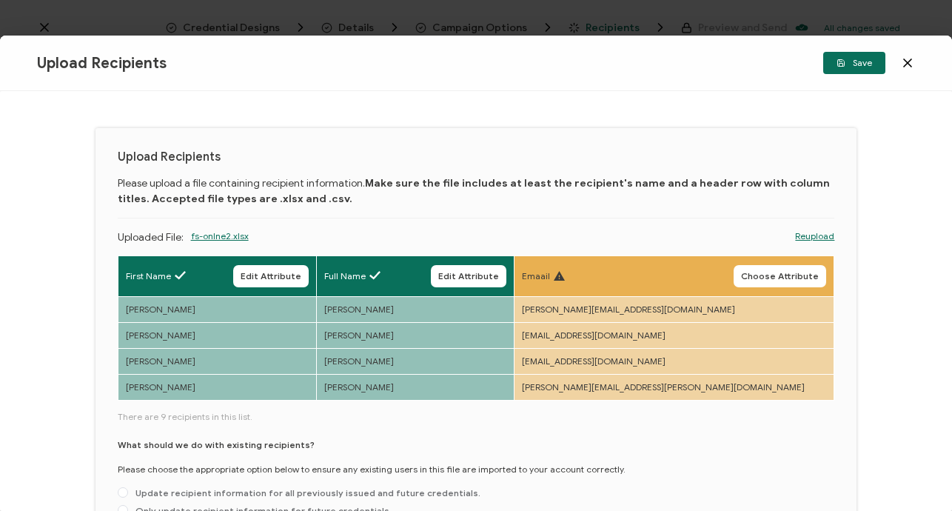
drag, startPoint x: 788, startPoint y: 275, endPoint x: 772, endPoint y: 275, distance: 16.3
click at [788, 276] on span "Choose Attribute" at bounding box center [780, 276] width 78 height 9
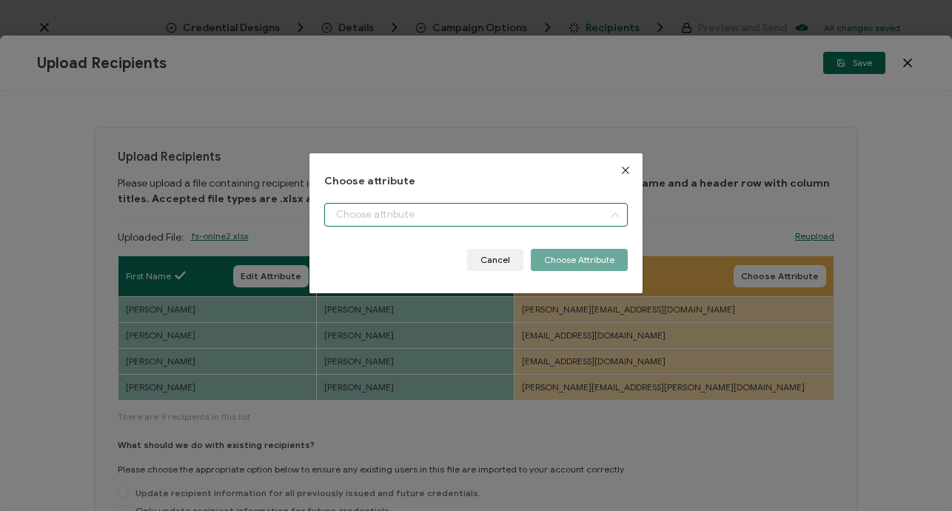
drag, startPoint x: 401, startPoint y: 212, endPoint x: 384, endPoint y: 229, distance: 23.6
click at [401, 212] on input "dialog" at bounding box center [476, 215] width 304 height 24
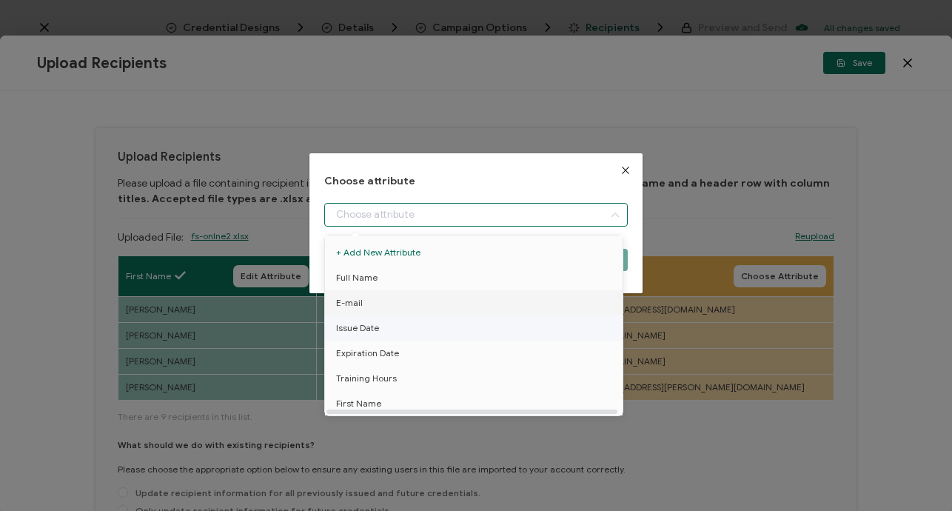
click at [362, 301] on li "E-mail" at bounding box center [476, 302] width 310 height 25
type input "E-mail"
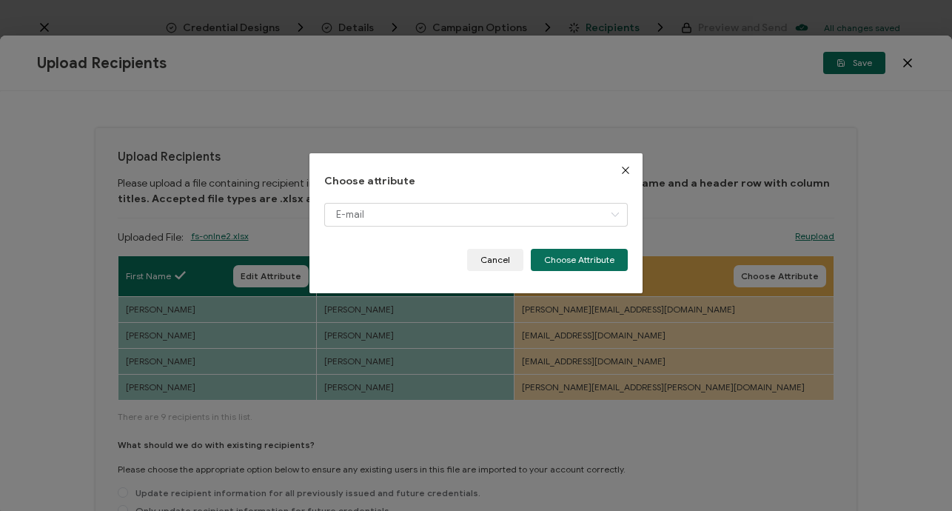
drag, startPoint x: 566, startPoint y: 264, endPoint x: 341, endPoint y: 298, distance: 228.3
click at [562, 263] on button "Choose Attribute" at bounding box center [579, 260] width 97 height 22
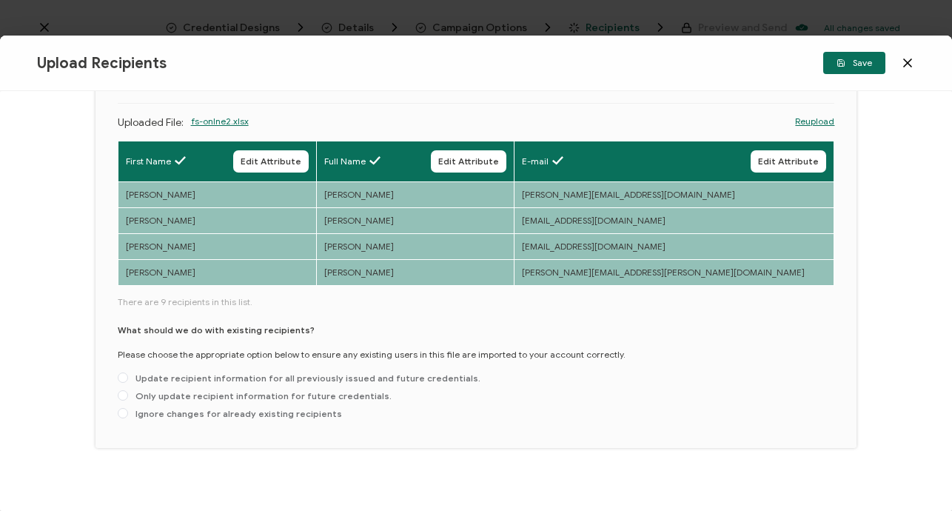
scroll to position [123, 0]
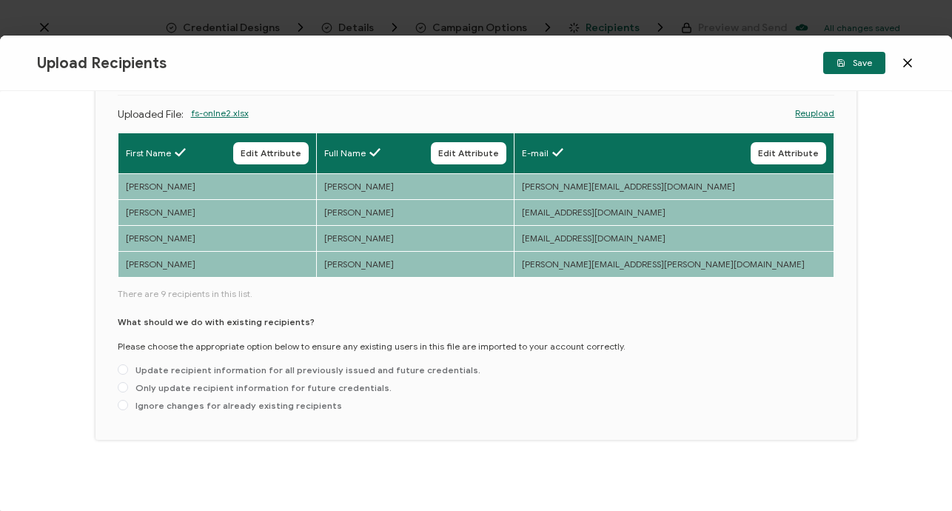
click at [167, 379] on div "What should we do with existing recipients? Please choose the appropriate optio…" at bounding box center [476, 366] width 717 height 102
click at [161, 387] on span "Only update recipient information for future credentials." at bounding box center [260, 387] width 264 height 11
click at [128, 387] on input "Only update recipient information for future credentials." at bounding box center [123, 388] width 10 height 12
radio input "true"
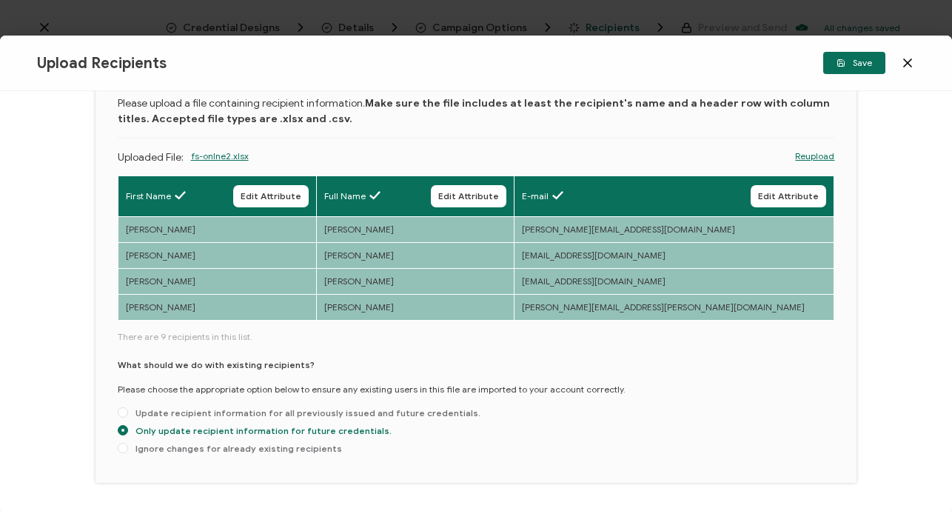
scroll to position [73, 0]
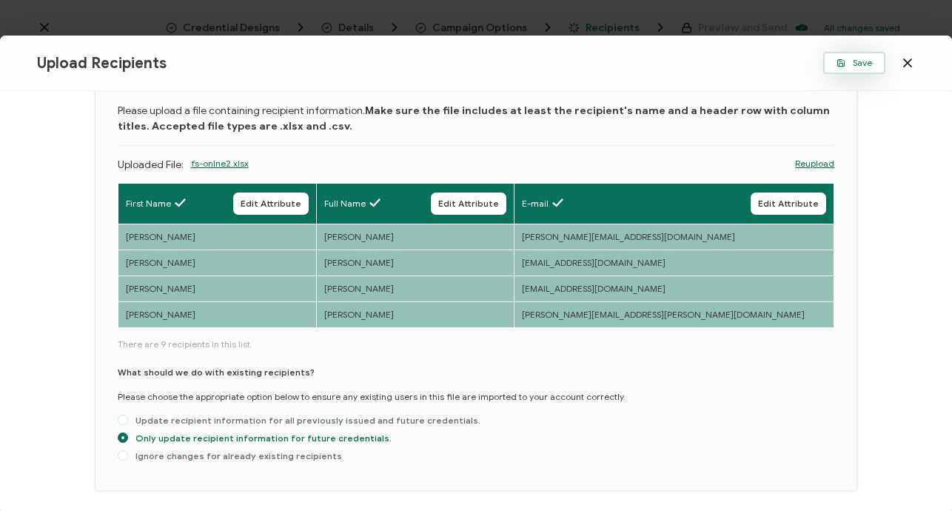
click at [873, 65] on button "Save" at bounding box center [854, 63] width 62 height 22
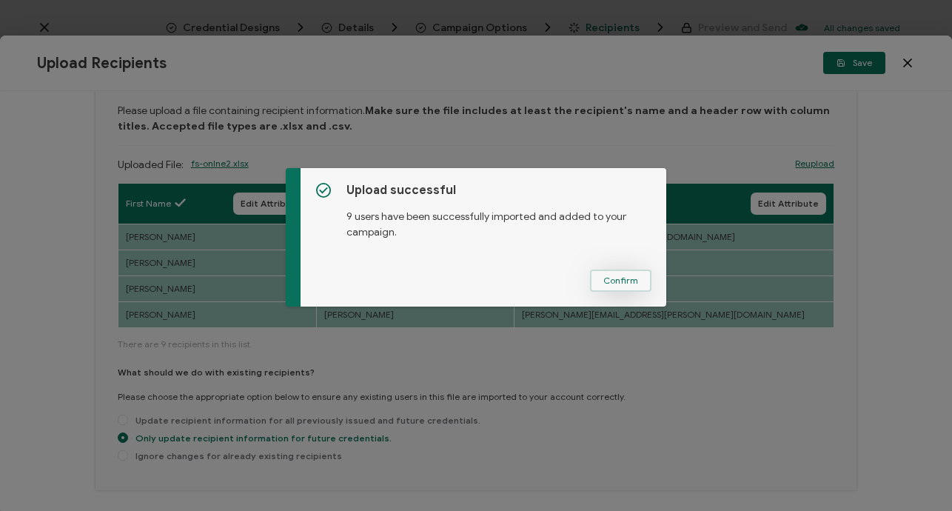
click at [612, 285] on span "Confirm" at bounding box center [620, 280] width 35 height 9
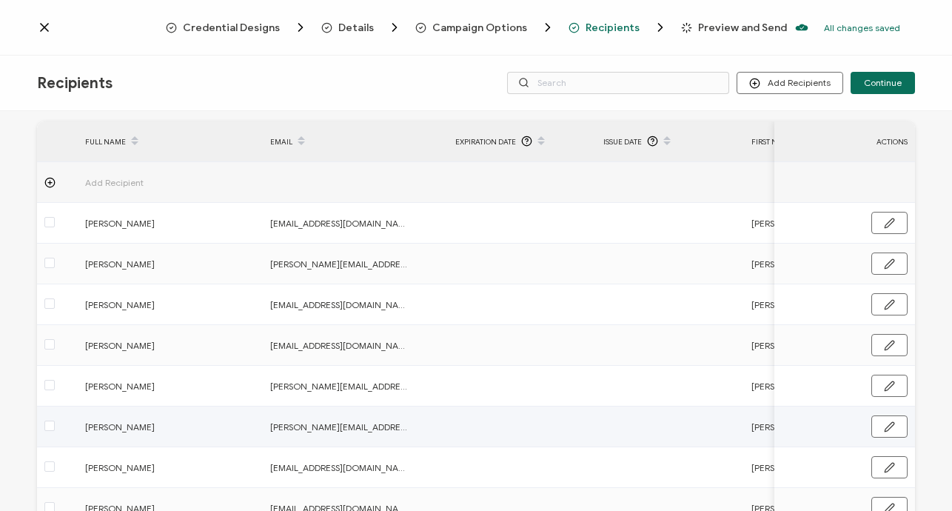
scroll to position [31, 0]
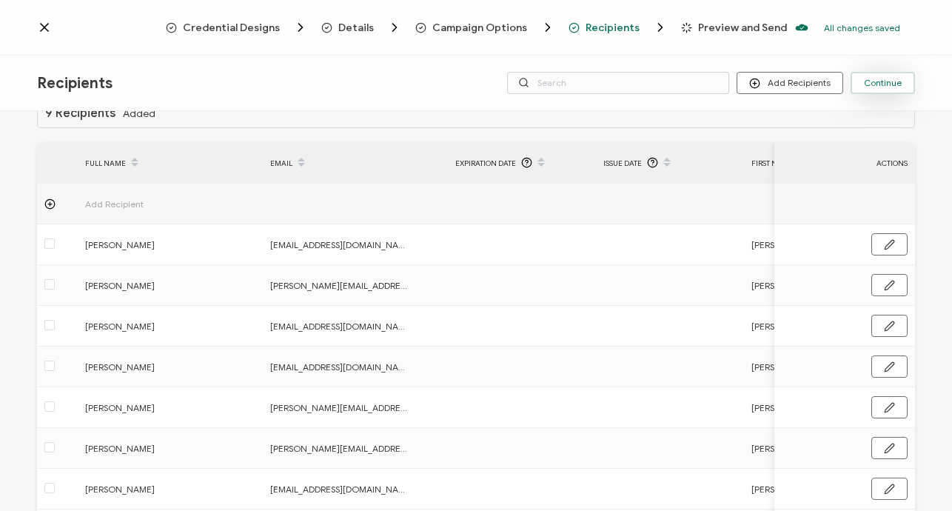
click at [864, 90] on button "Continue" at bounding box center [883, 83] width 64 height 22
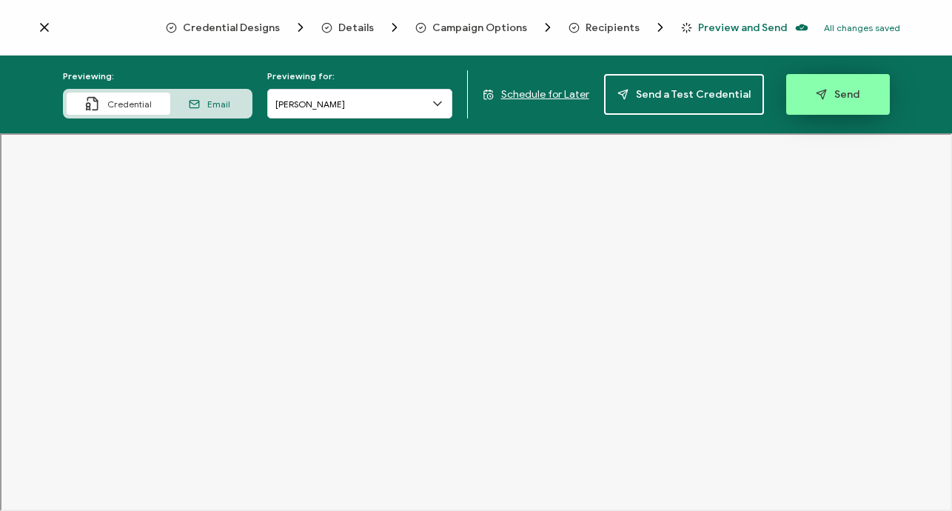
click at [828, 101] on button "Send" at bounding box center [838, 94] width 104 height 41
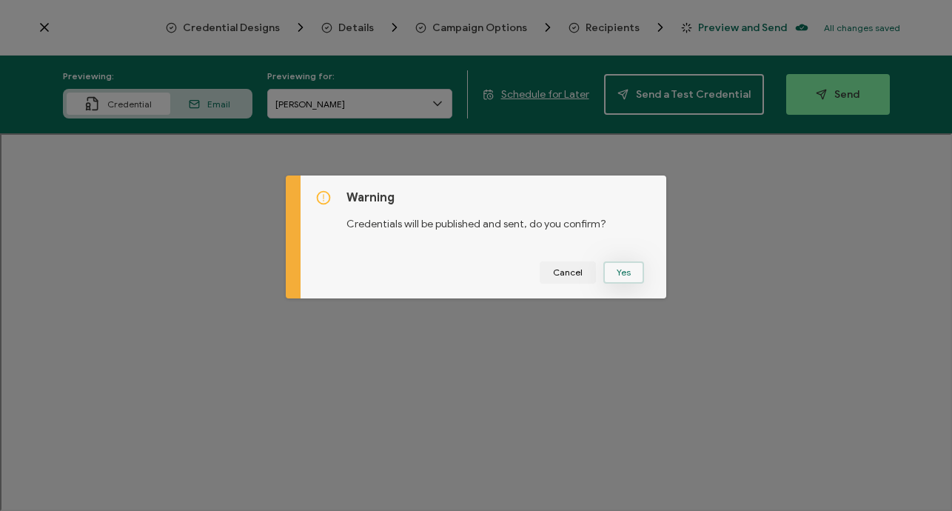
click at [619, 264] on button "Yes" at bounding box center [623, 272] width 41 height 22
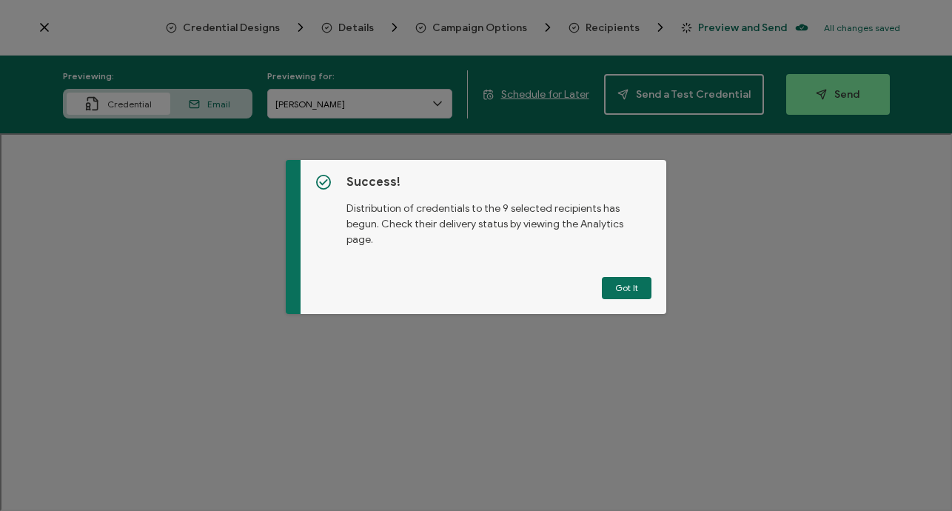
click at [622, 286] on button "Got It" at bounding box center [627, 288] width 50 height 22
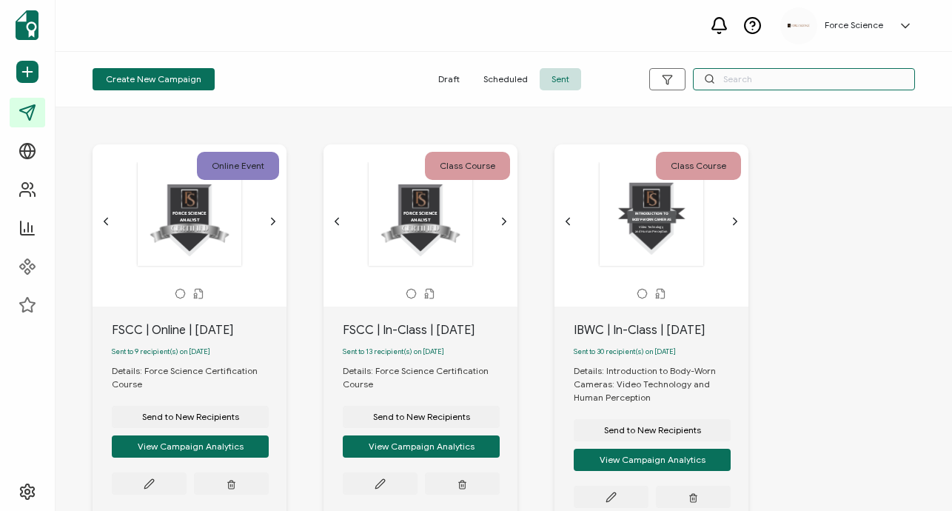
click at [790, 78] on input "text" at bounding box center [804, 79] width 222 height 22
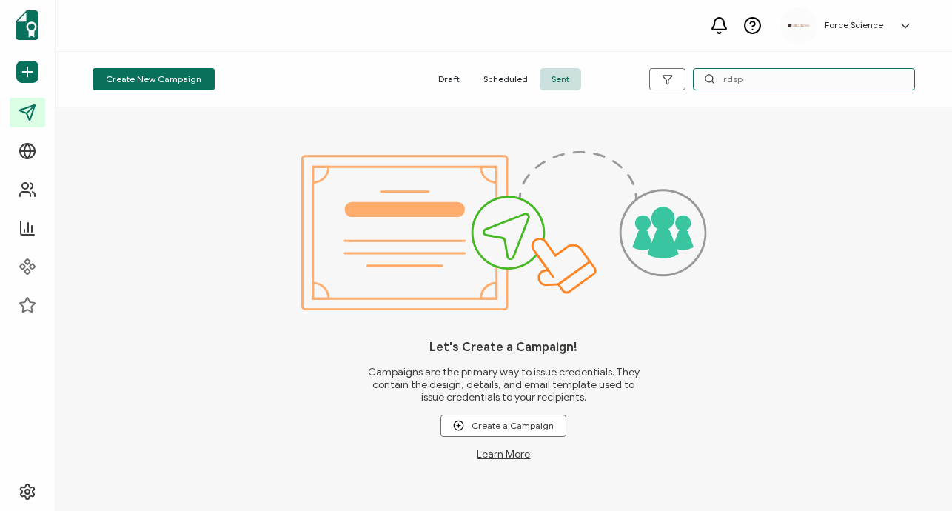
type input "rdsp"
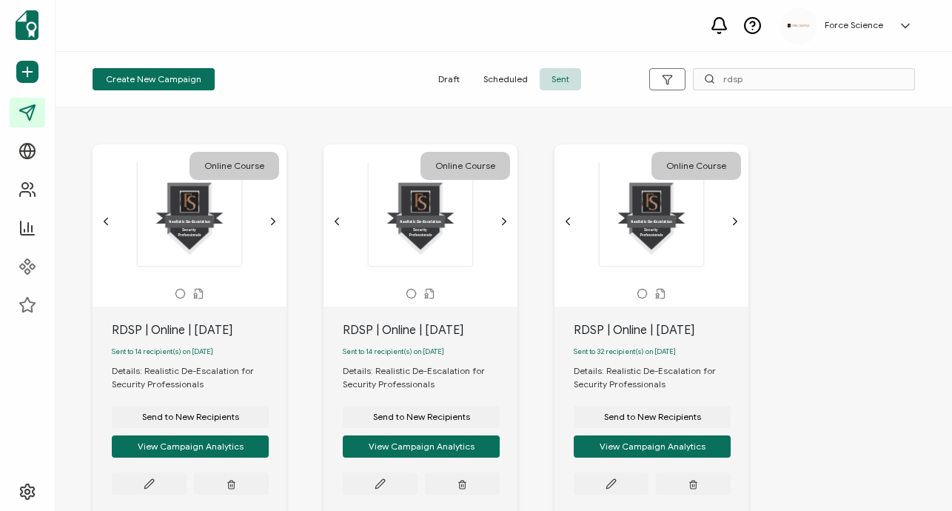
click at [197, 332] on div "RDSP | Online | [DATE]" at bounding box center [199, 330] width 175 height 18
copy div "RDSP | Online | [DATE]"
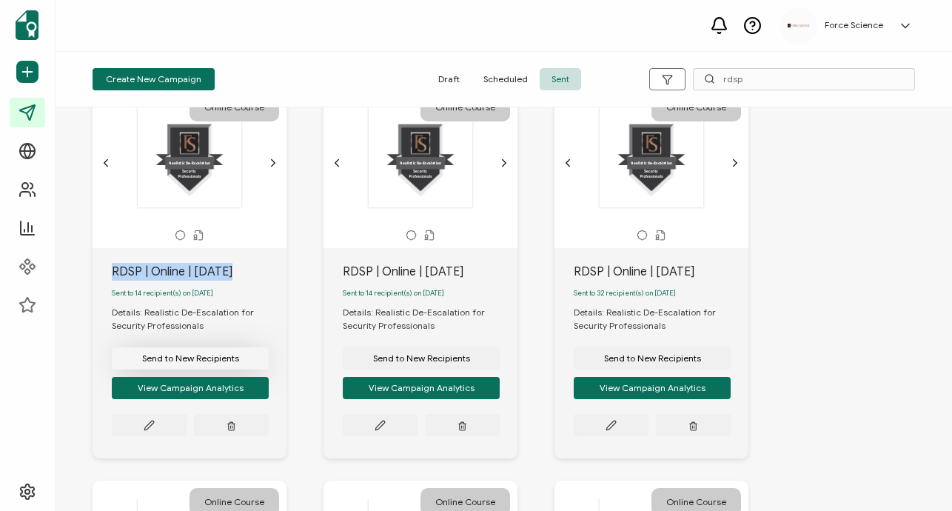
scroll to position [79, 0]
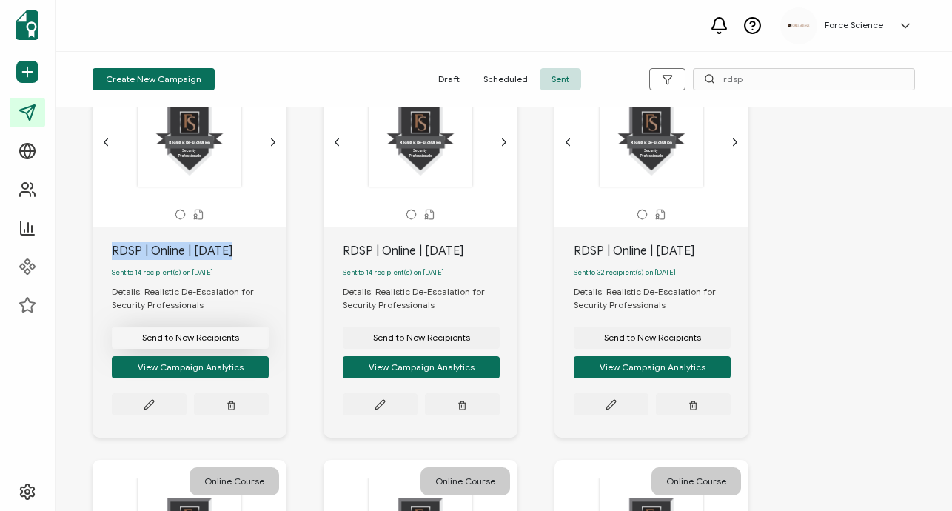
click at [198, 340] on span "Send to New Recipients" at bounding box center [190, 337] width 97 height 9
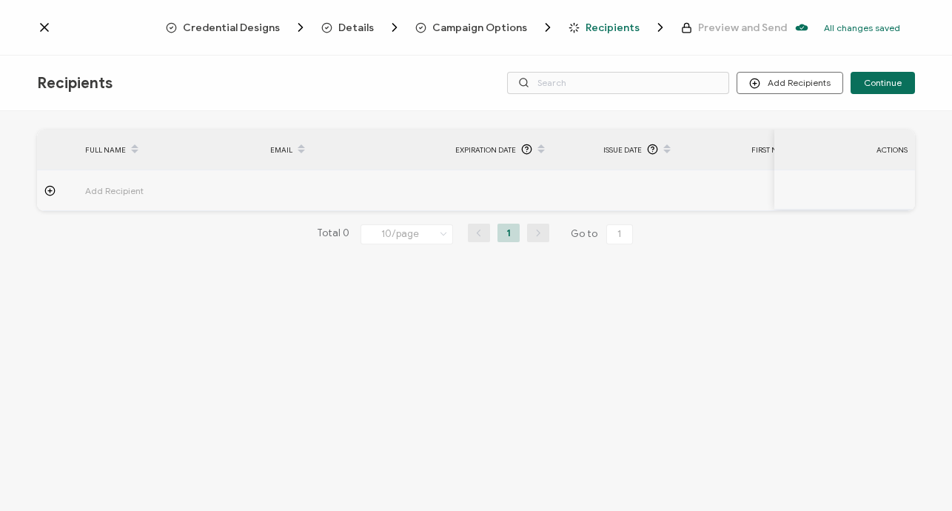
click at [471, 28] on span "Campaign Options" at bounding box center [479, 27] width 95 height 11
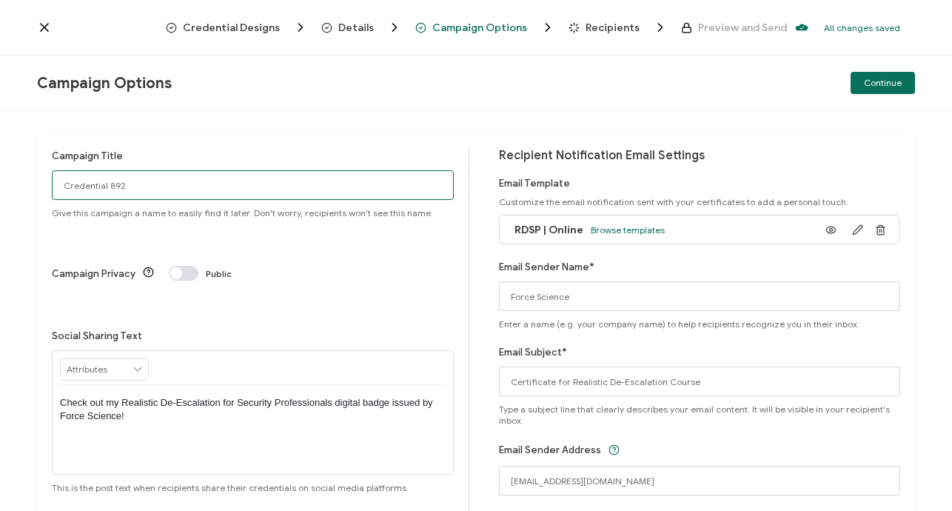
click at [134, 180] on input "Credential 892" at bounding box center [253, 185] width 402 height 30
paste input "RDSP | Online | [DATE]"
type input "RDSP | Online | [DATE]"
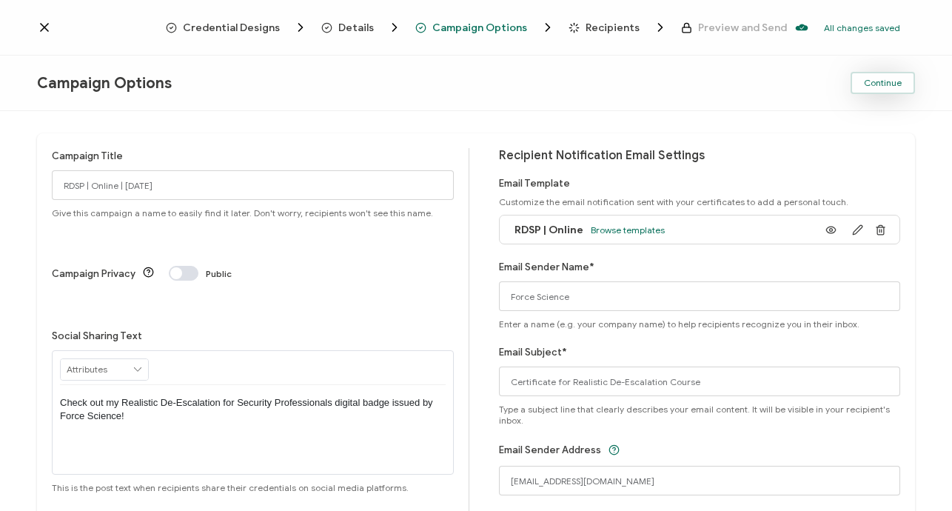
click at [902, 87] on button "Continue" at bounding box center [883, 83] width 64 height 22
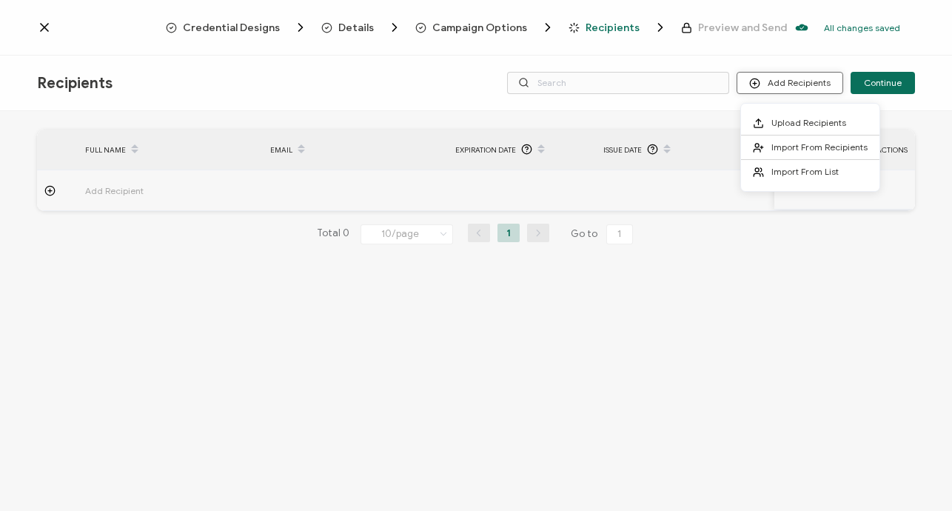
click at [780, 76] on button "Add Recipients" at bounding box center [790, 83] width 107 height 22
click at [778, 119] on span "Upload Recipients" at bounding box center [808, 122] width 75 height 11
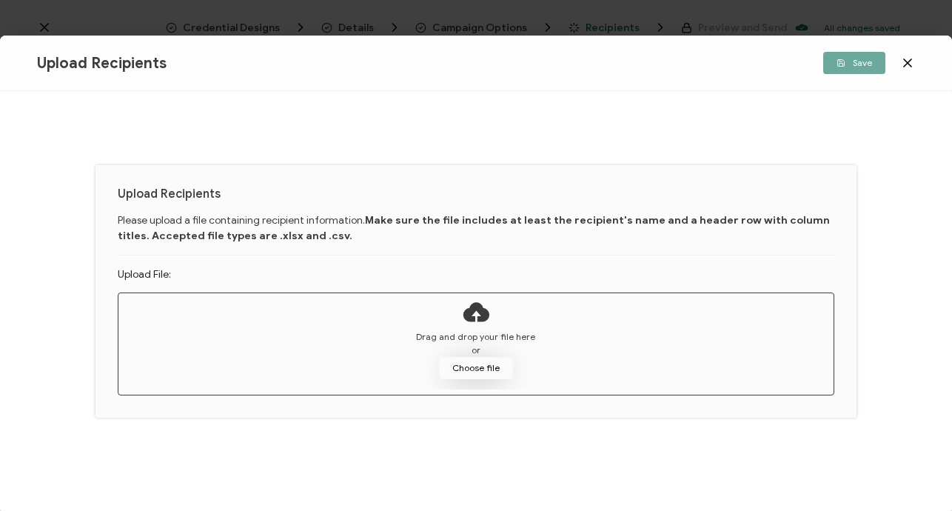
click at [486, 368] on button "Choose file" at bounding box center [476, 368] width 74 height 22
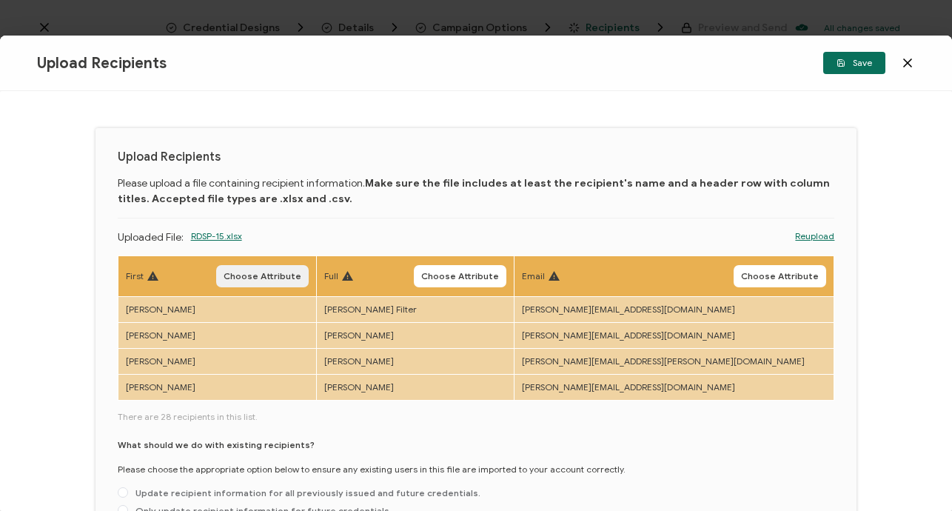
click at [286, 278] on span "Choose Attribute" at bounding box center [263, 276] width 78 height 9
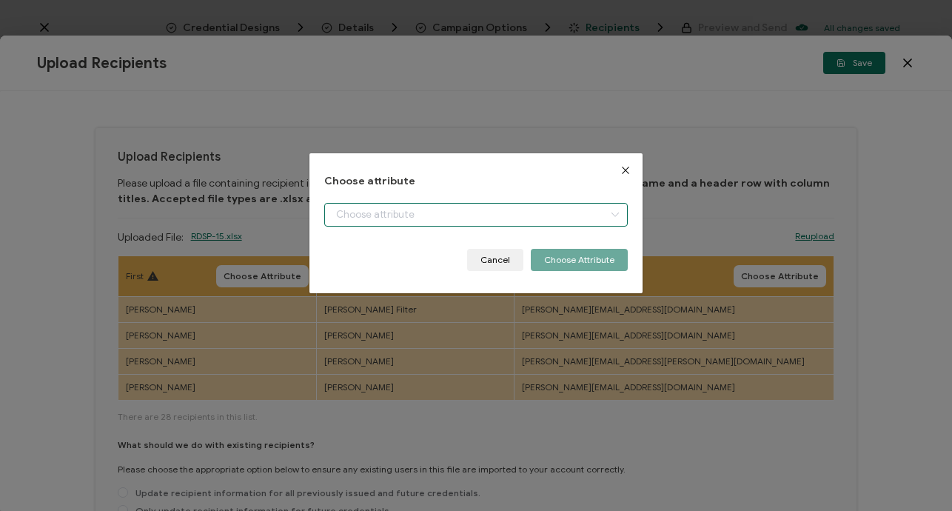
click at [376, 215] on input "dialog" at bounding box center [476, 215] width 304 height 24
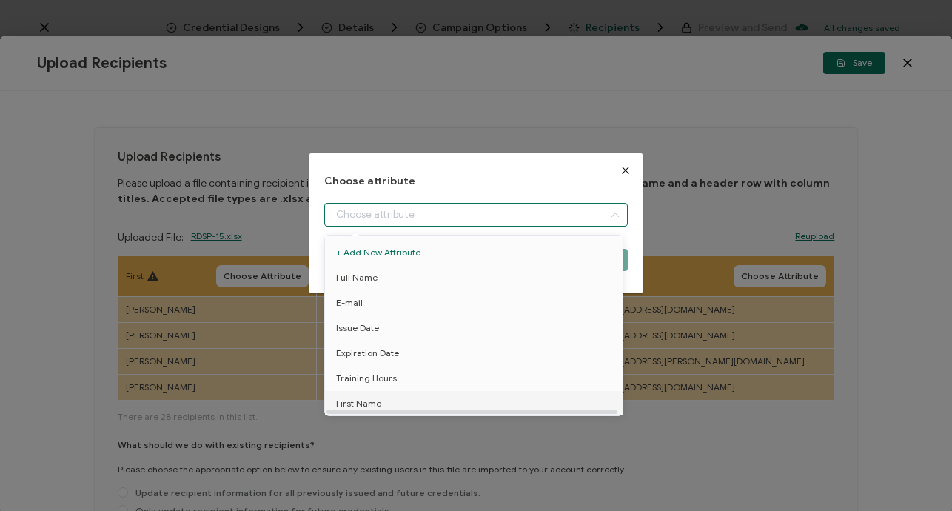
click at [372, 400] on span "First Name" at bounding box center [358, 403] width 45 height 25
type input "First Name"
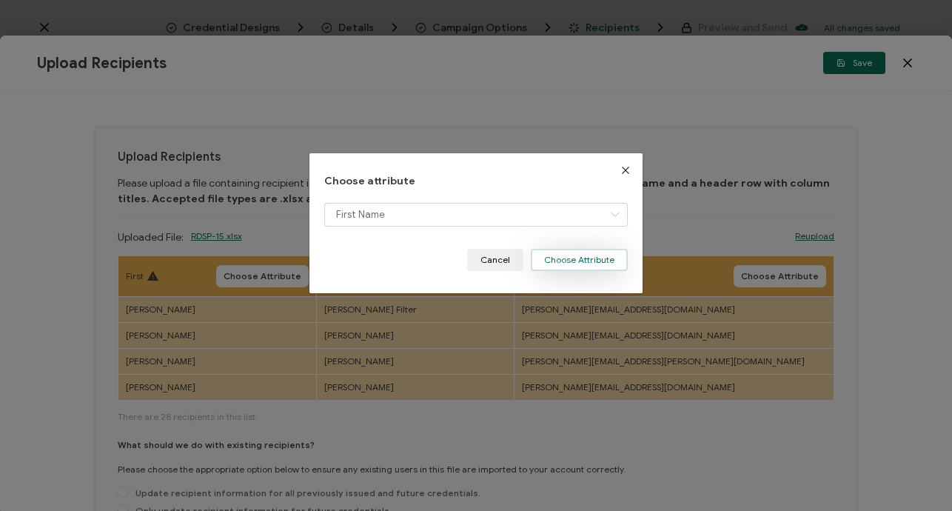
drag, startPoint x: 563, startPoint y: 255, endPoint x: 508, endPoint y: 259, distance: 55.7
click at [563, 255] on button "Choose Attribute" at bounding box center [579, 260] width 97 height 22
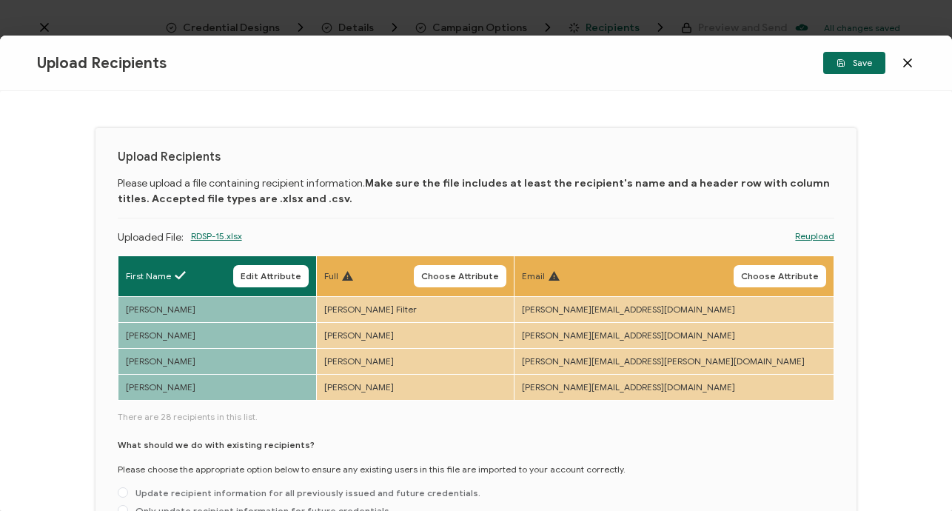
click at [506, 271] on button "Choose Attribute" at bounding box center [460, 276] width 93 height 22
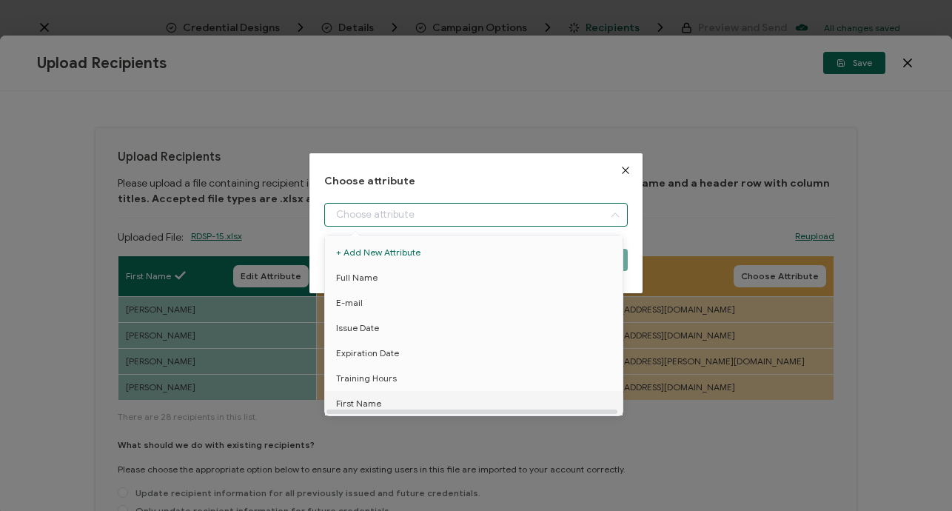
drag, startPoint x: 379, startPoint y: 215, endPoint x: 378, endPoint y: 238, distance: 22.2
click at [379, 215] on input "dialog" at bounding box center [476, 215] width 304 height 24
drag, startPoint x: 374, startPoint y: 281, endPoint x: 475, endPoint y: 261, distance: 103.4
click at [374, 281] on span "Full Name" at bounding box center [356, 277] width 41 height 25
type input "Full Name"
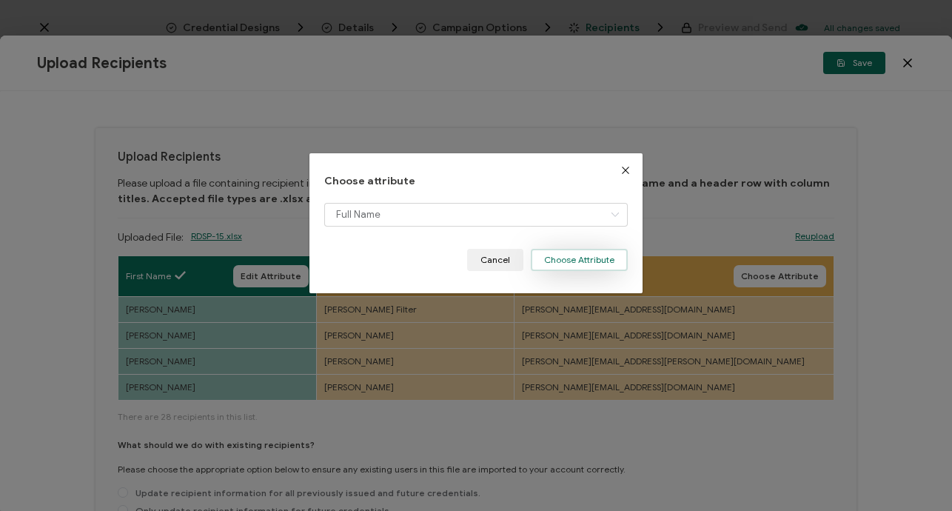
click at [560, 255] on button "Choose Attribute" at bounding box center [579, 260] width 97 height 22
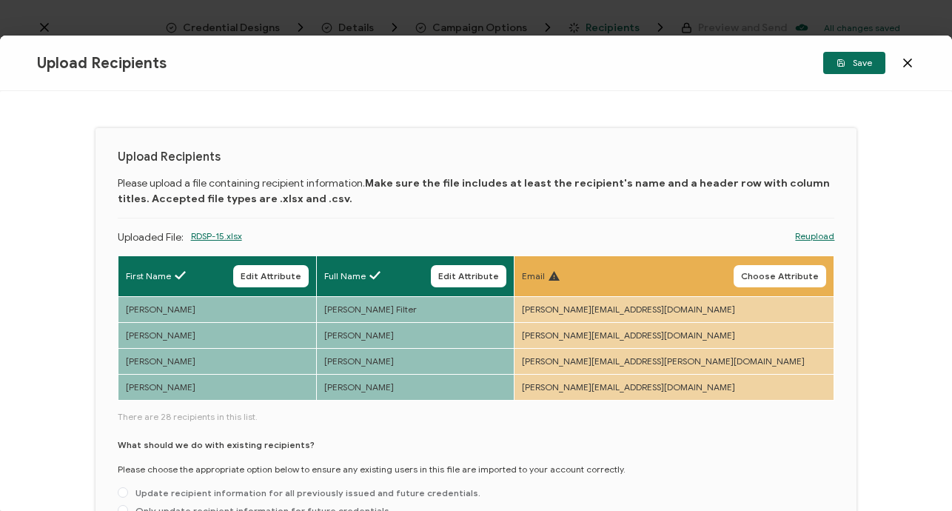
drag, startPoint x: 787, startPoint y: 276, endPoint x: 727, endPoint y: 276, distance: 60.0
click at [786, 276] on span "Choose Attribute" at bounding box center [780, 276] width 78 height 9
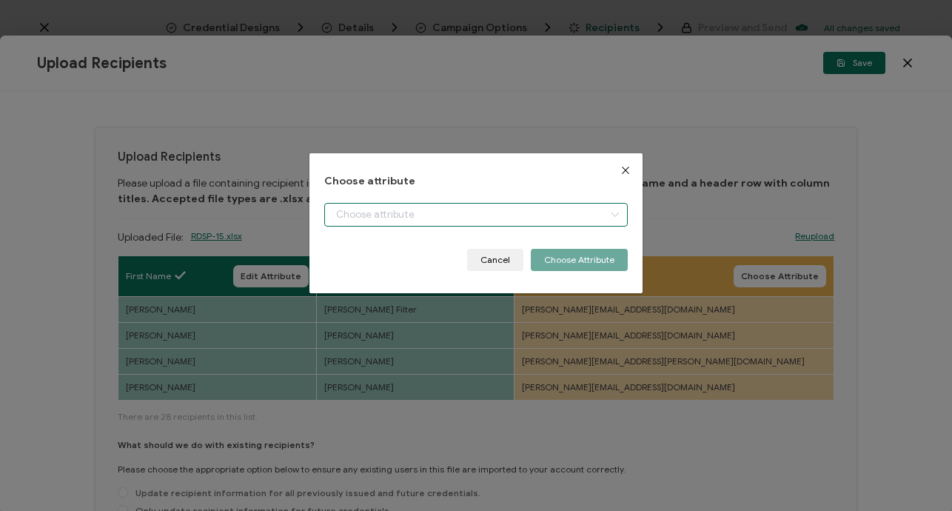
click at [379, 212] on input "dialog" at bounding box center [476, 215] width 304 height 24
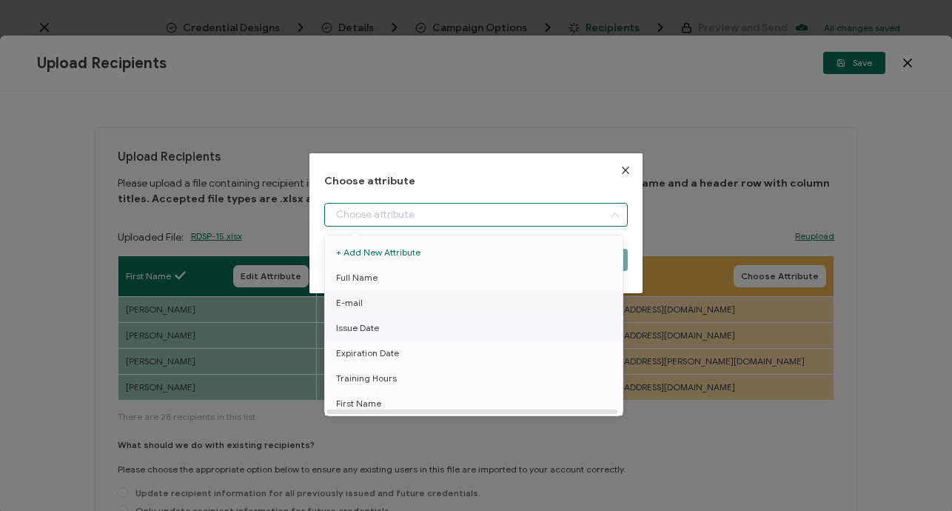
drag, startPoint x: 371, startPoint y: 303, endPoint x: 386, endPoint y: 304, distance: 14.8
click at [371, 303] on li "E-mail" at bounding box center [476, 302] width 310 height 25
type input "E-mail"
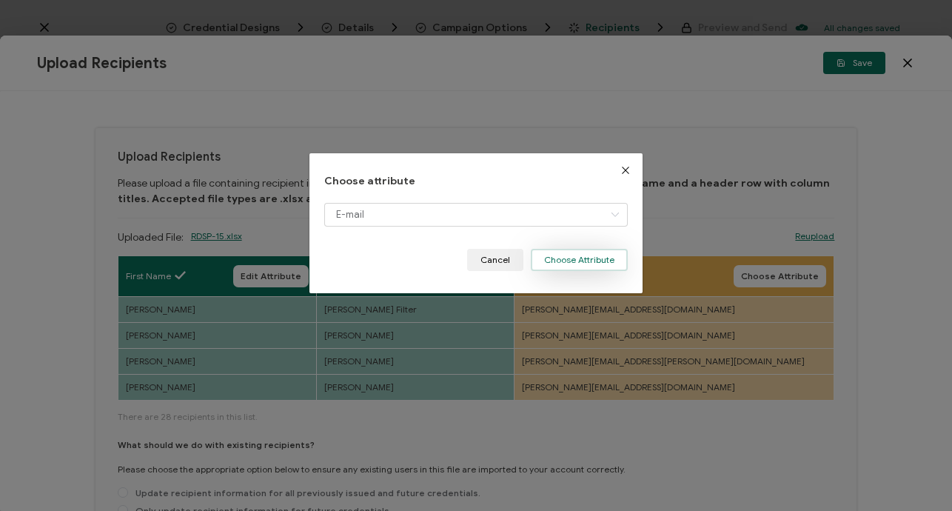
click at [599, 261] on button "Choose Attribute" at bounding box center [579, 260] width 97 height 22
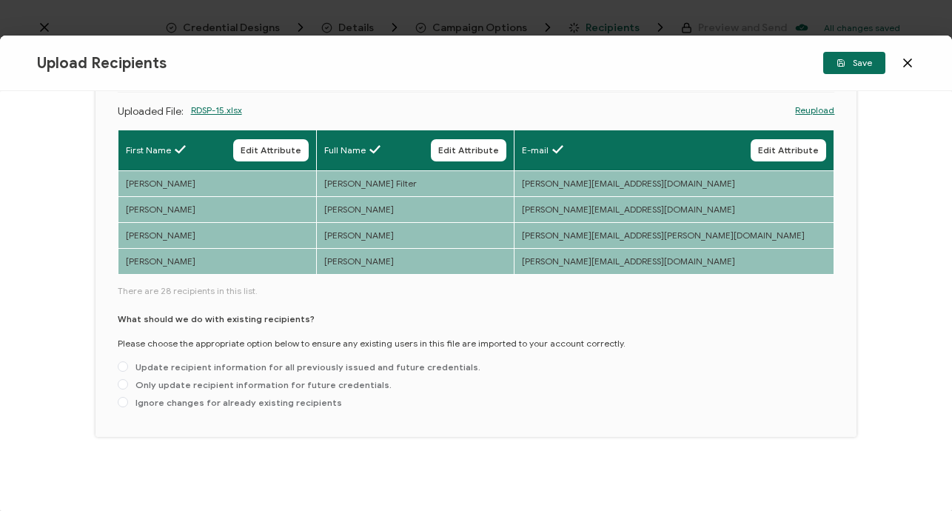
scroll to position [126, 0]
click at [120, 384] on span at bounding box center [123, 384] width 10 height 10
click at [120, 384] on input "Only update recipient information for future credentials." at bounding box center [123, 385] width 10 height 12
radio input "true"
click at [848, 67] on span "Save" at bounding box center [855, 62] width 36 height 9
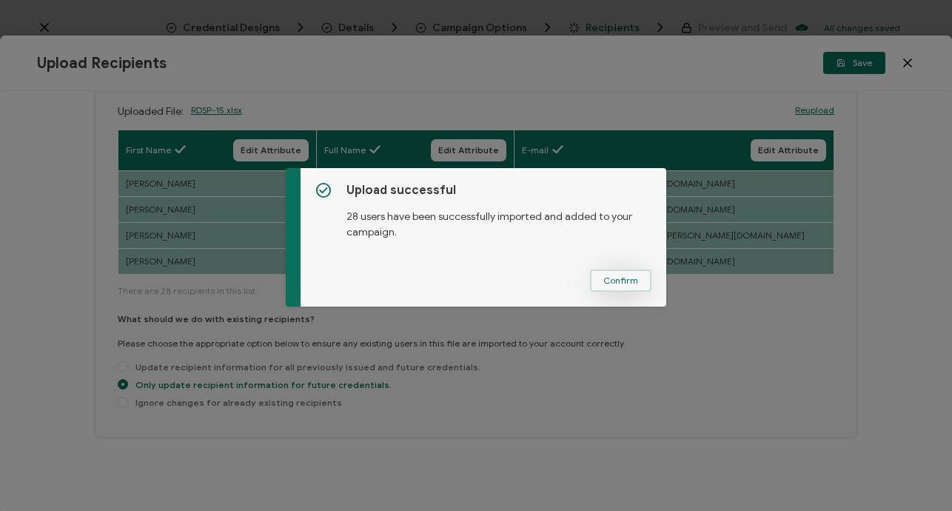
click at [603, 286] on button "Confirm" at bounding box center [620, 280] width 61 height 22
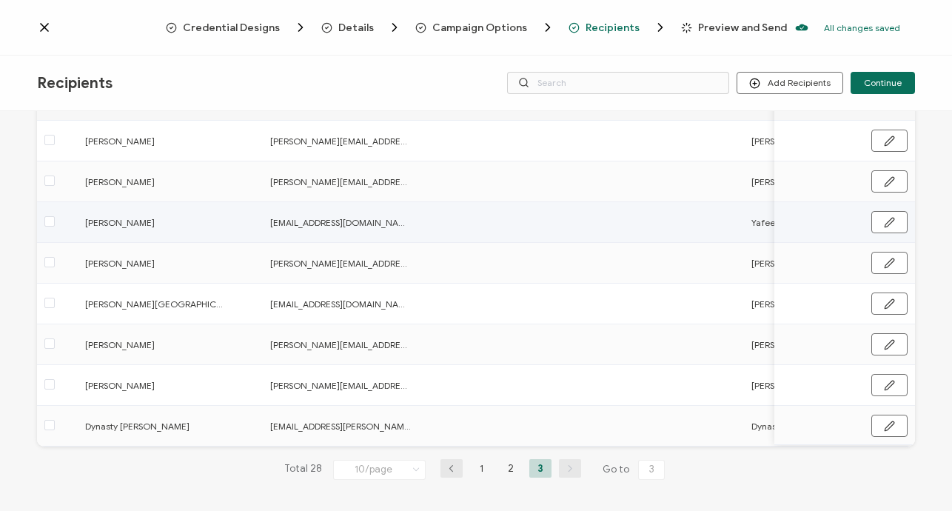
scroll to position [142, 0]
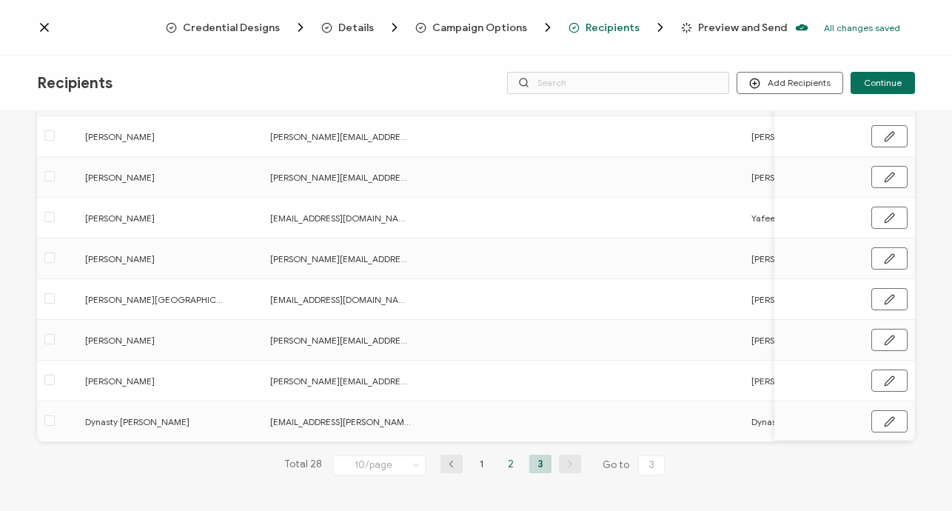
click at [502, 466] on li "2" at bounding box center [511, 464] width 22 height 19
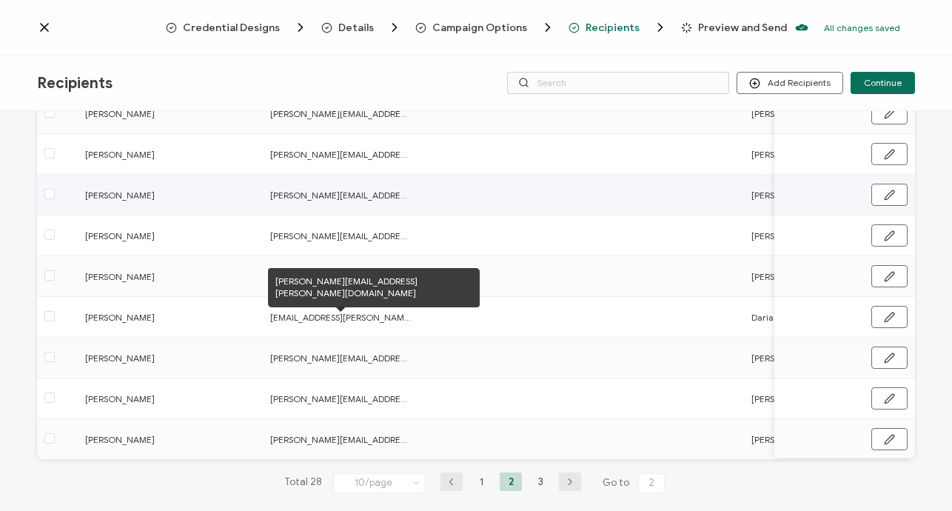
scroll to position [224, 0]
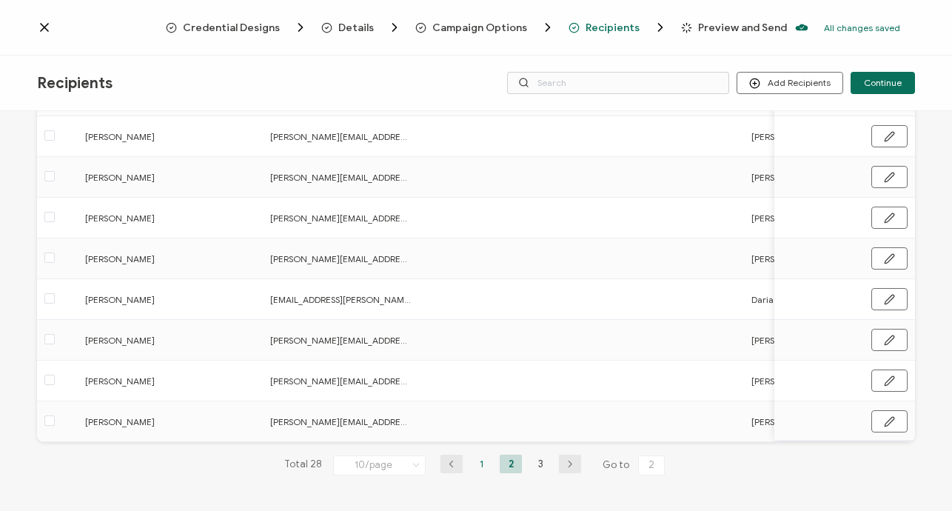
click at [475, 468] on li "1" at bounding box center [481, 464] width 22 height 19
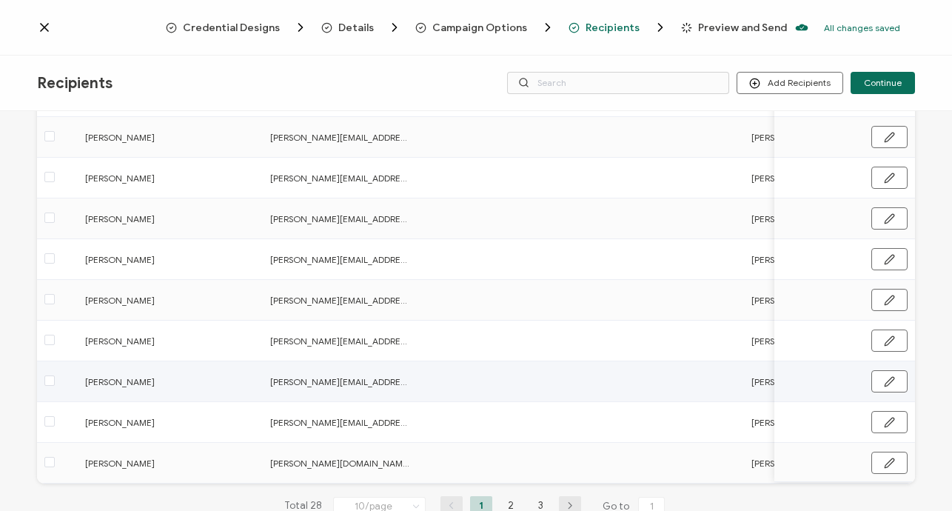
scroll to position [0, 0]
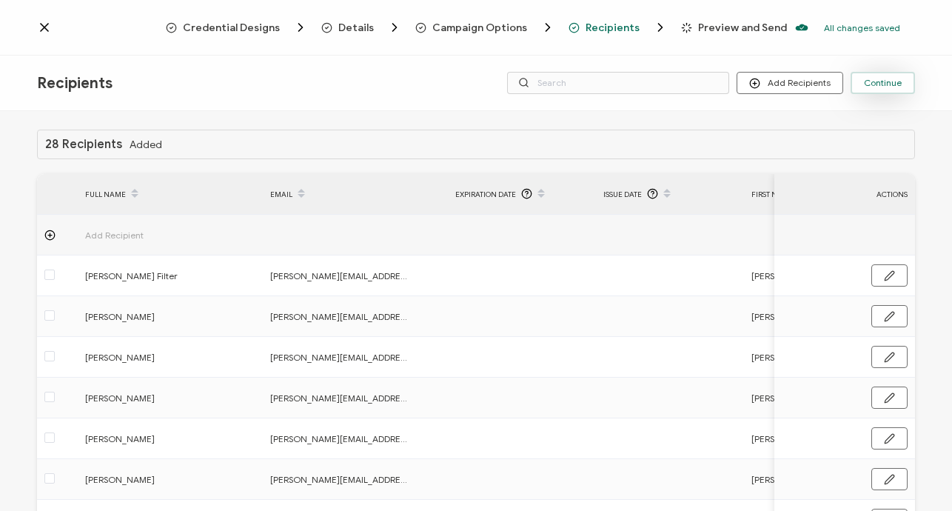
click at [895, 85] on span "Continue" at bounding box center [883, 82] width 38 height 9
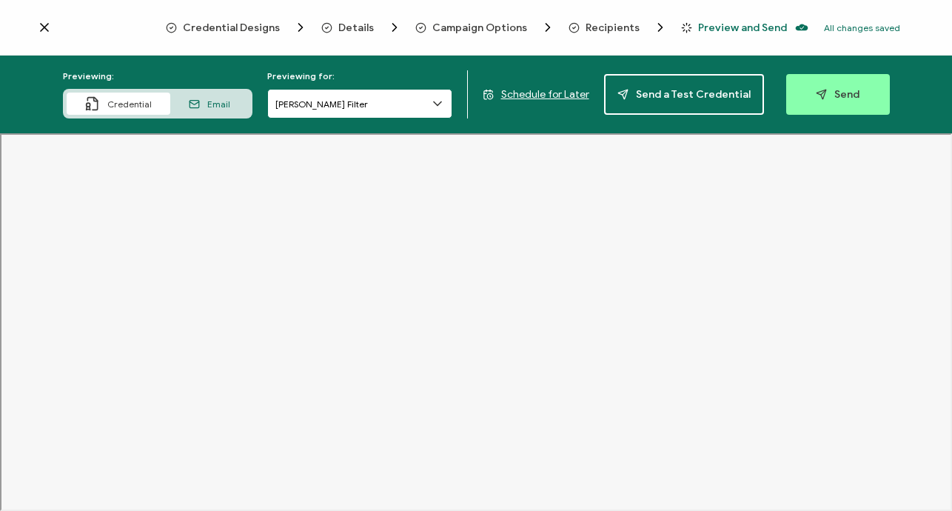
click at [420, 99] on input "[PERSON_NAME] Filter" at bounding box center [359, 104] width 185 height 30
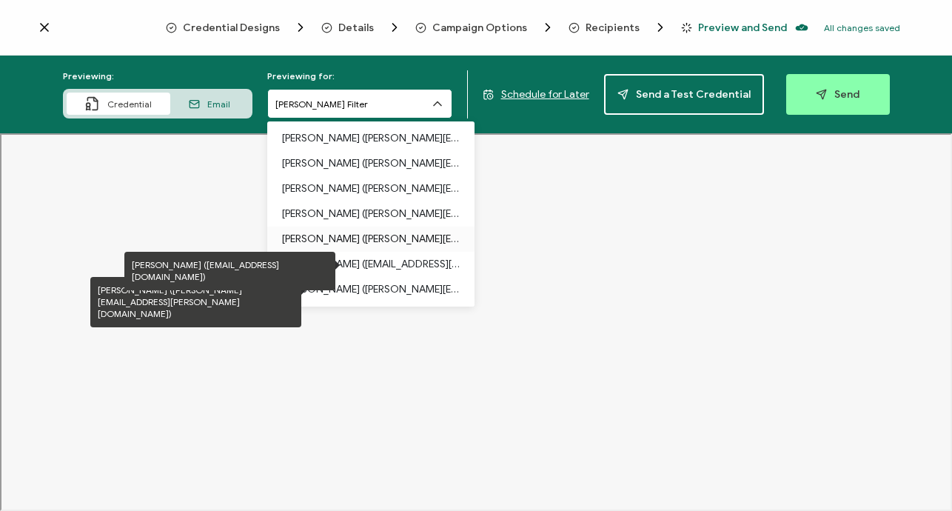
scroll to position [427, 0]
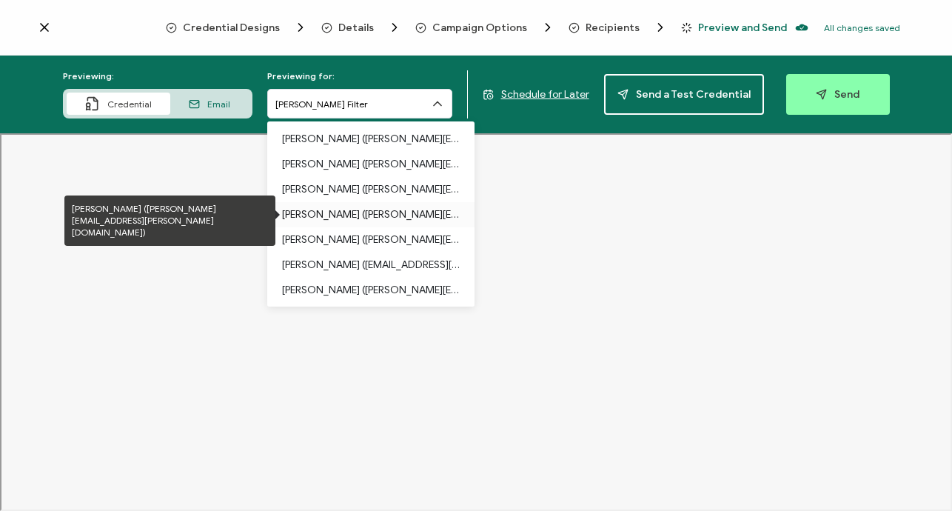
click at [352, 217] on p "[PERSON_NAME] ([PERSON_NAME][EMAIL_ADDRESS][PERSON_NAME][DOMAIN_NAME])" at bounding box center [371, 214] width 178 height 25
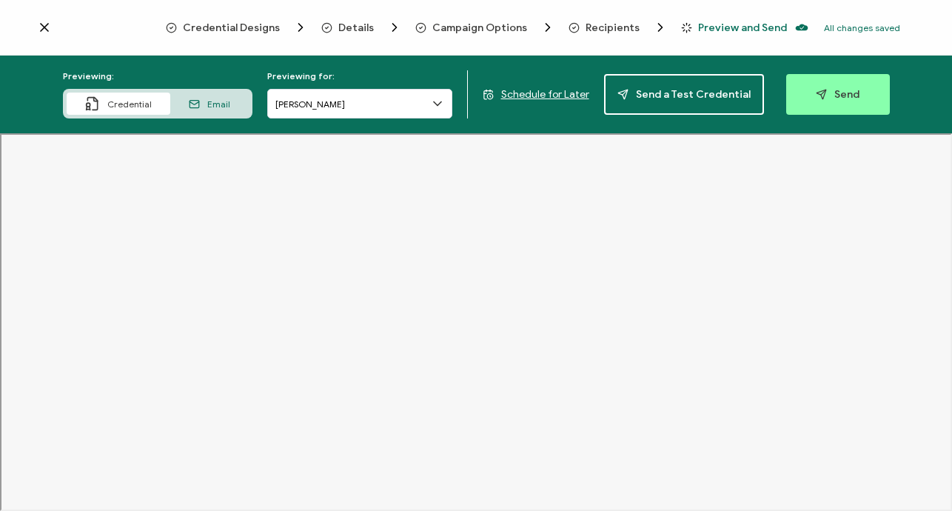
click at [852, 78] on button "Send" at bounding box center [838, 94] width 104 height 41
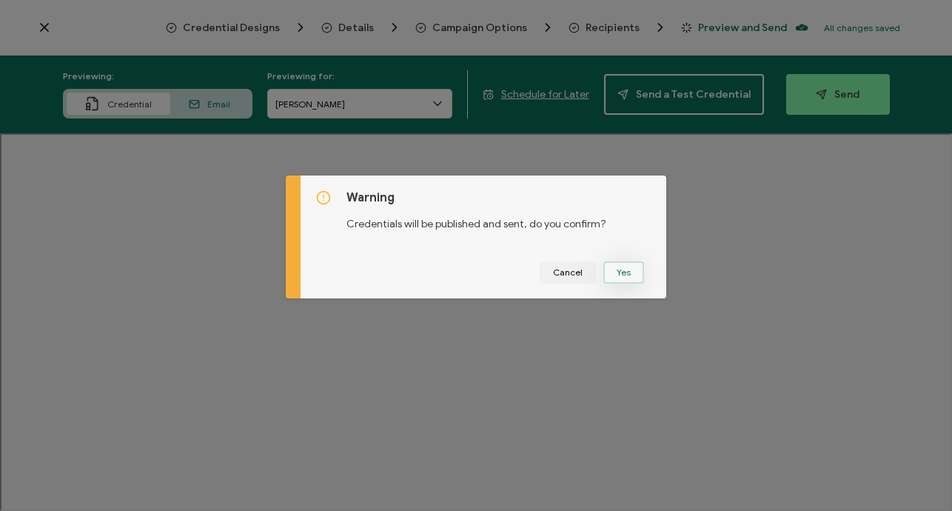
click at [612, 271] on button "Yes" at bounding box center [623, 272] width 41 height 22
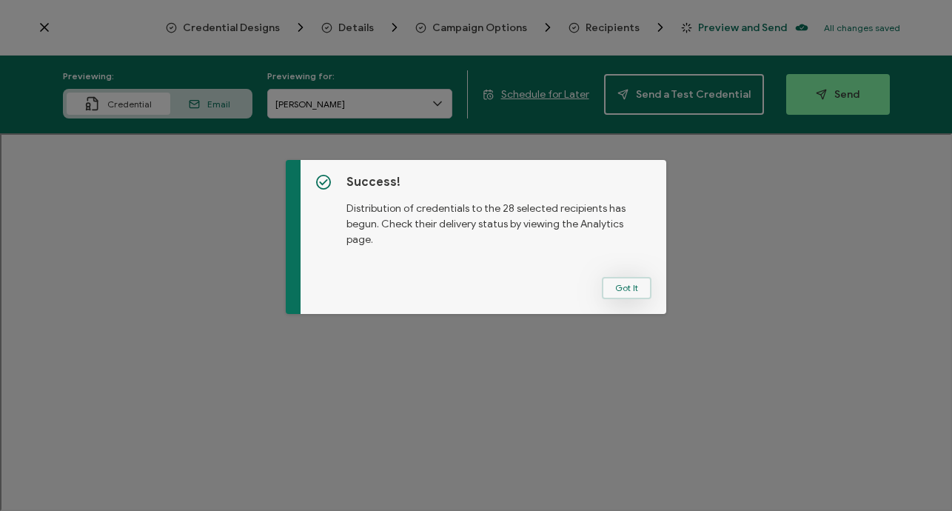
click at [629, 288] on button "Got It" at bounding box center [627, 288] width 50 height 22
